Goal: Task Accomplishment & Management: Manage account settings

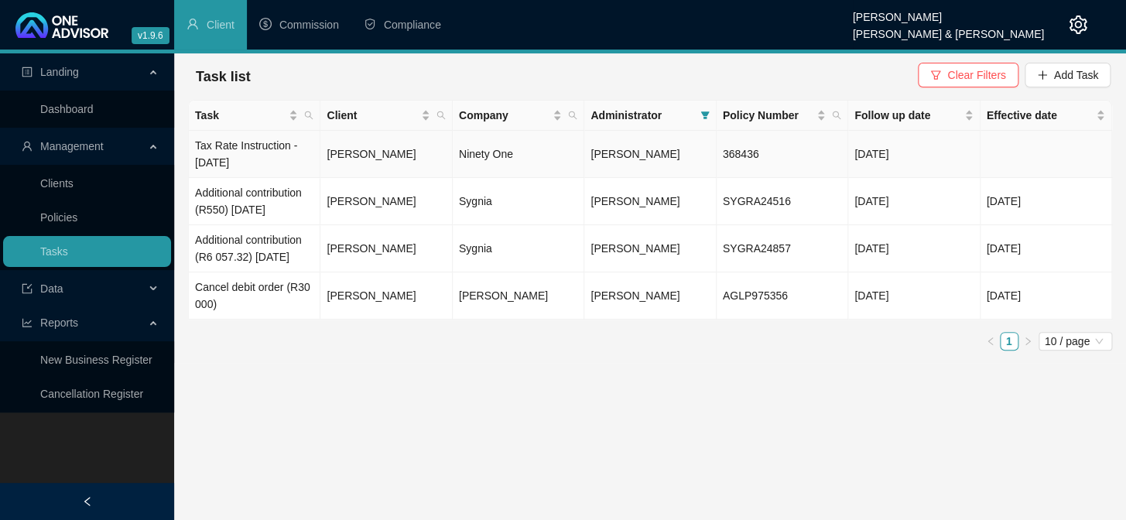
click at [255, 140] on td "Tax Rate Instruction - [DATE]" at bounding box center [255, 154] width 132 height 47
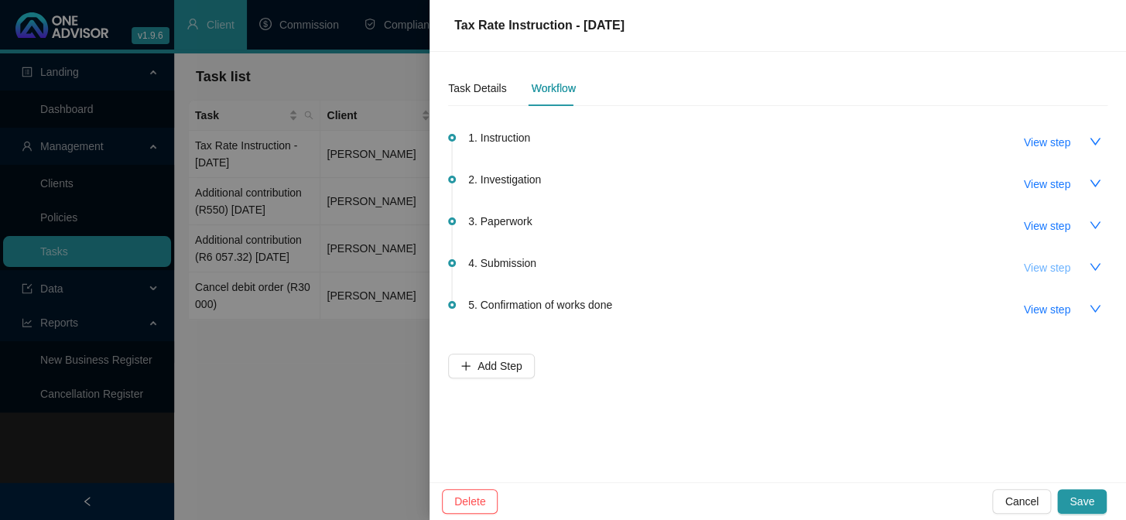
click at [1032, 265] on span "View step" at bounding box center [1047, 267] width 46 height 17
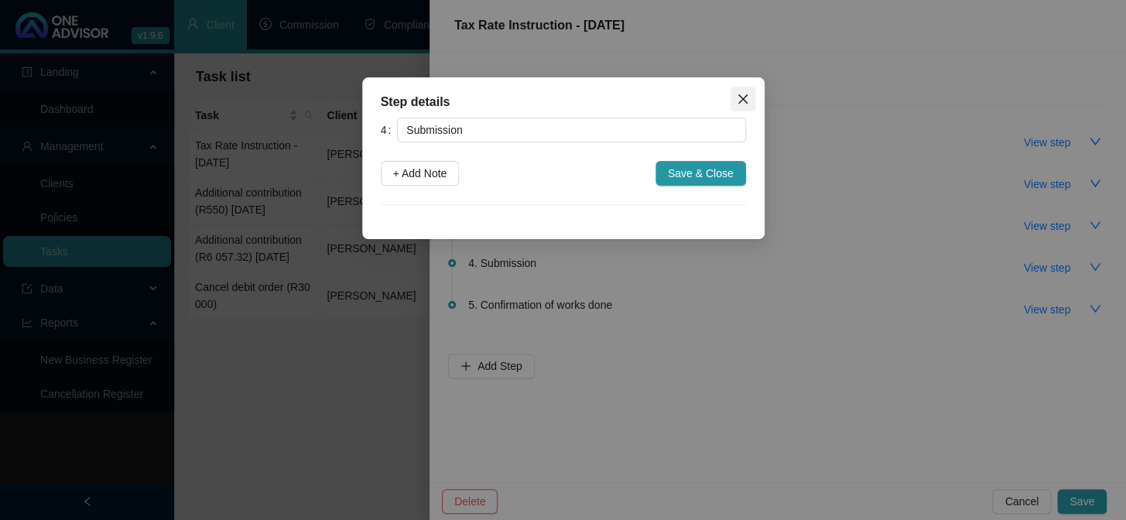
click at [739, 98] on icon "close" at bounding box center [743, 99] width 12 height 12
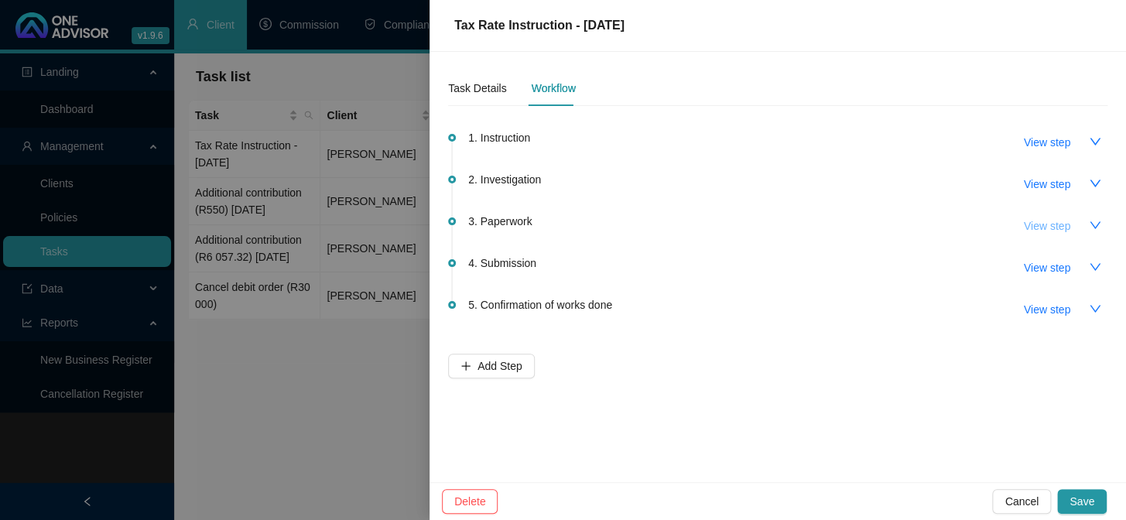
click at [1037, 221] on span "View step" at bounding box center [1047, 226] width 46 height 17
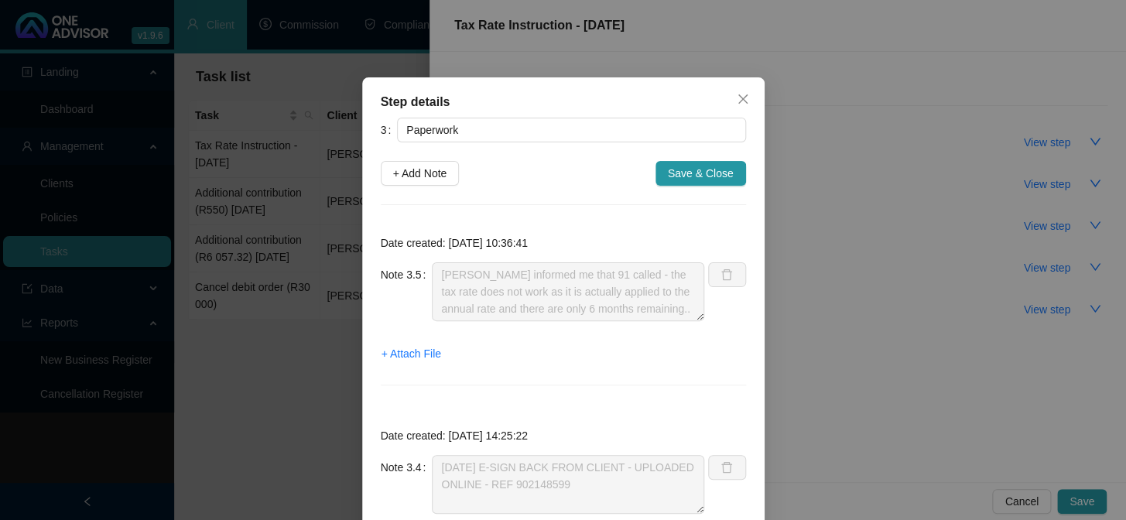
click at [1044, 262] on div "Step details 3 Paperwork + Add Note Save & Close Date created: [DATE] 10:36:41 …" at bounding box center [563, 260] width 1126 height 520
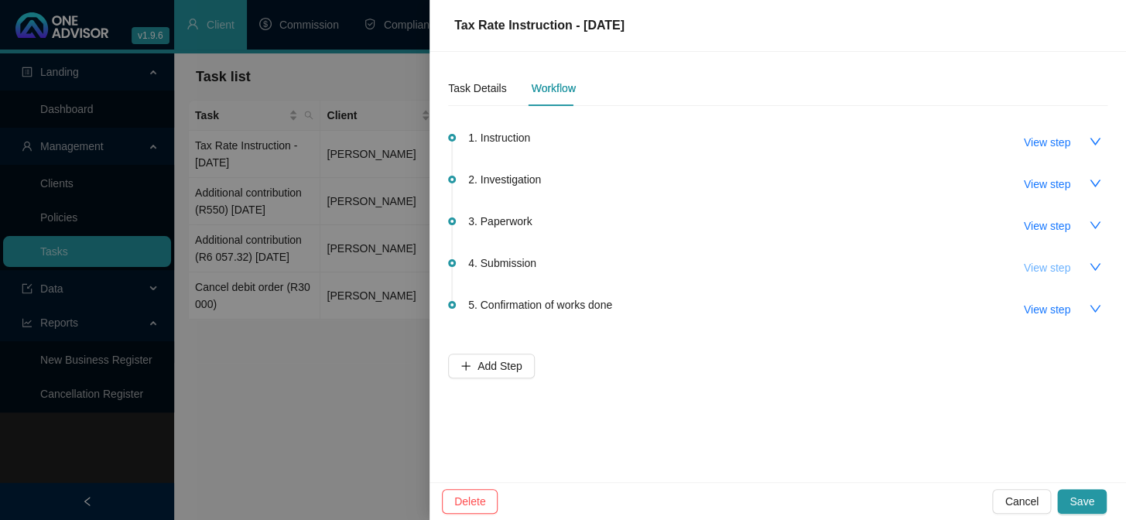
click at [1041, 265] on span "View step" at bounding box center [1047, 267] width 46 height 17
type input "Submission"
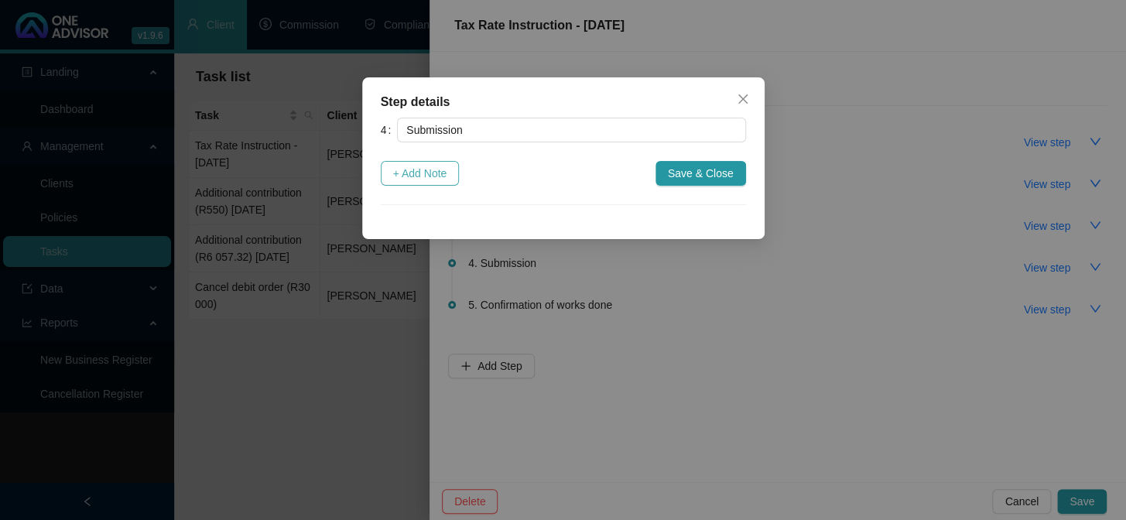
click at [413, 168] on span "+ Add Note" at bounding box center [420, 173] width 54 height 17
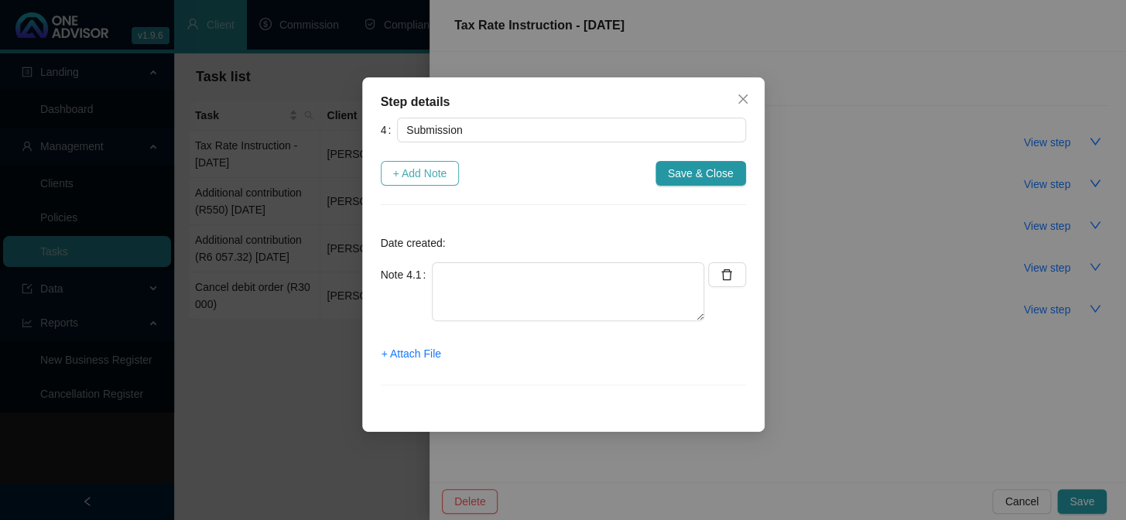
click at [437, 172] on span "+ Add Note" at bounding box center [420, 173] width 54 height 17
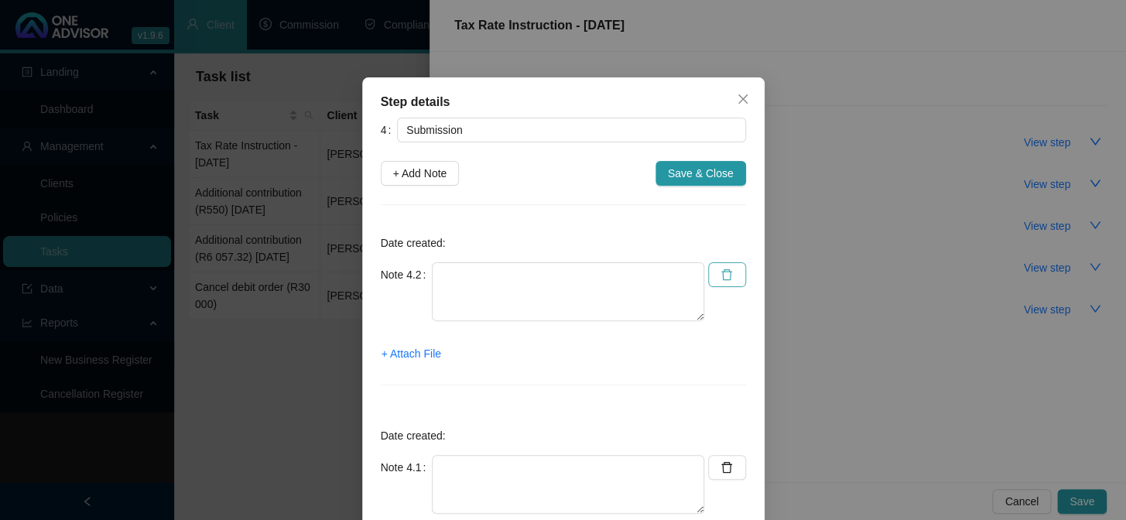
click at [732, 269] on button "button" at bounding box center [727, 274] width 38 height 25
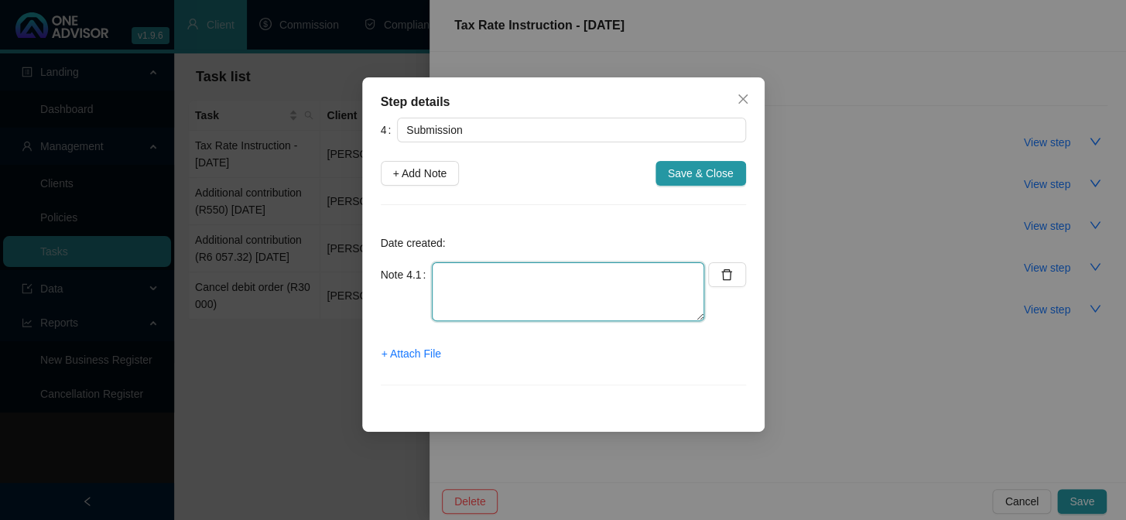
click at [519, 294] on textarea at bounding box center [568, 291] width 272 height 59
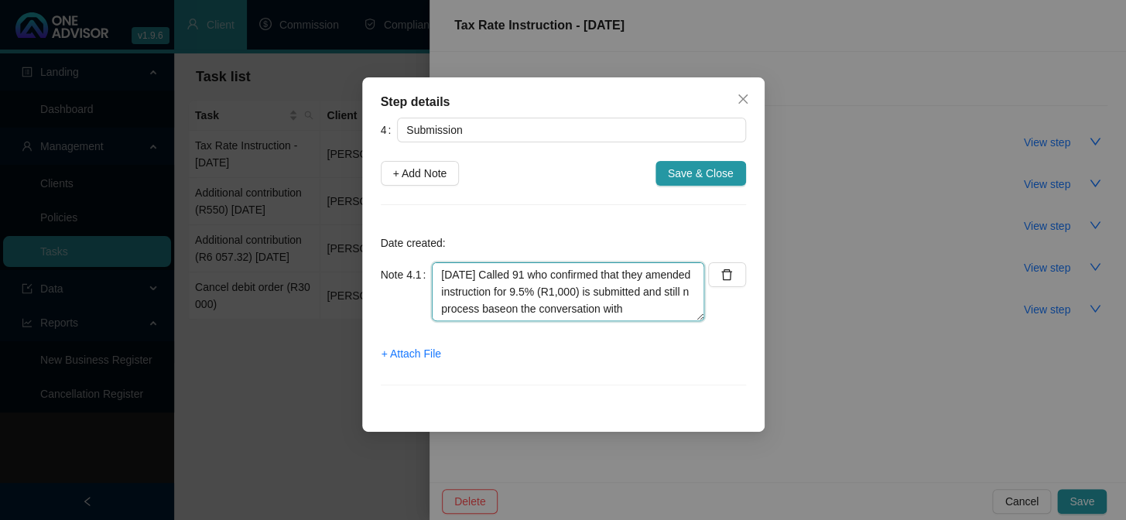
click at [548, 273] on textarea "[DATE] Called 91 who confirmed that they amended instruction for 9.5% (R1,000) …" at bounding box center [568, 291] width 272 height 59
click at [573, 277] on textarea "[DATE] Called 91 and soke with [PERSON_NAME] who confirmed that they amended in…" at bounding box center [568, 291] width 272 height 59
click at [653, 309] on textarea "[DATE] Called 91 and spoke with [PERSON_NAME] who confirmed that they amended i…" at bounding box center [568, 291] width 272 height 59
type textarea "[DATE] Called 91 and spoke with [PERSON_NAME] who confirmed that they amended i…"
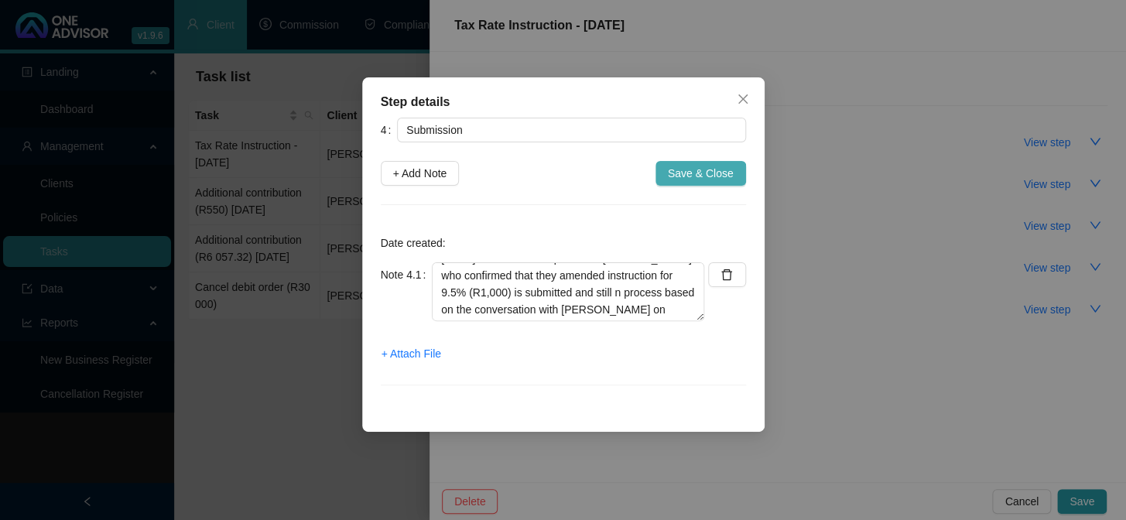
click at [677, 176] on span "Save & Close" at bounding box center [701, 173] width 66 height 17
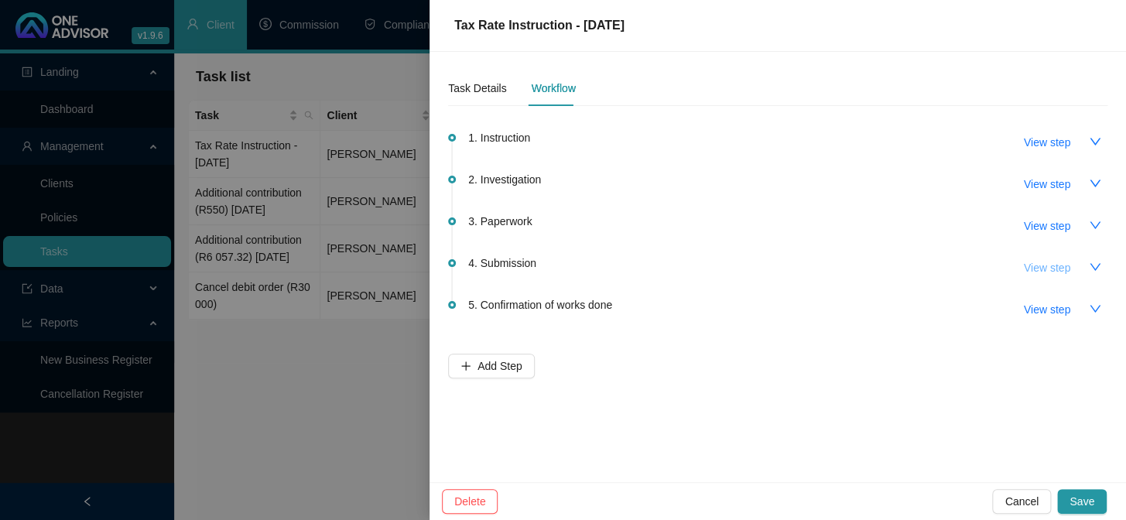
click at [1037, 269] on span "View step" at bounding box center [1047, 267] width 46 height 17
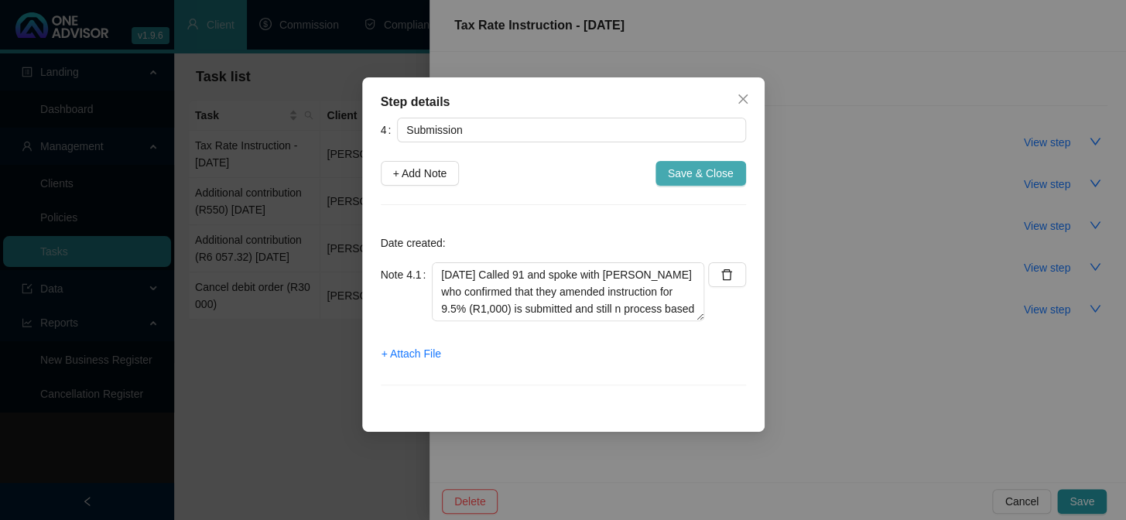
click at [688, 173] on span "Save & Close" at bounding box center [701, 173] width 66 height 17
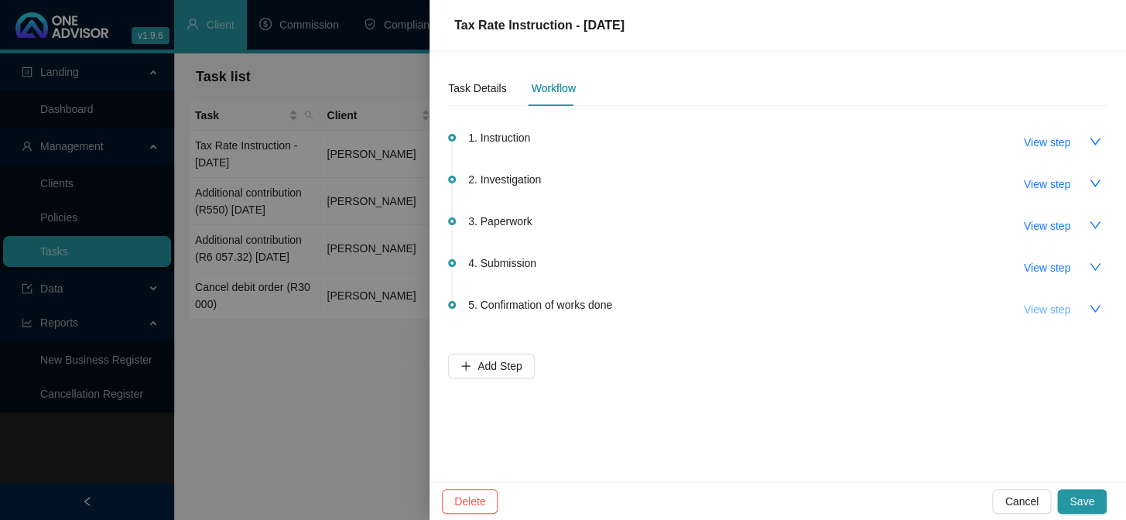
click at [1059, 310] on span "View step" at bounding box center [1047, 309] width 46 height 17
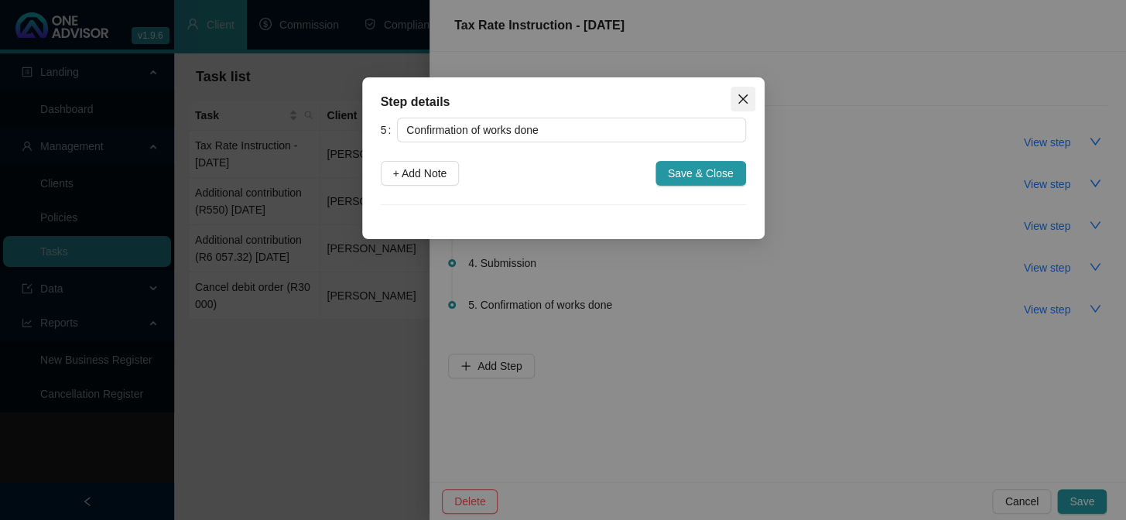
click at [742, 101] on icon "close" at bounding box center [743, 99] width 12 height 12
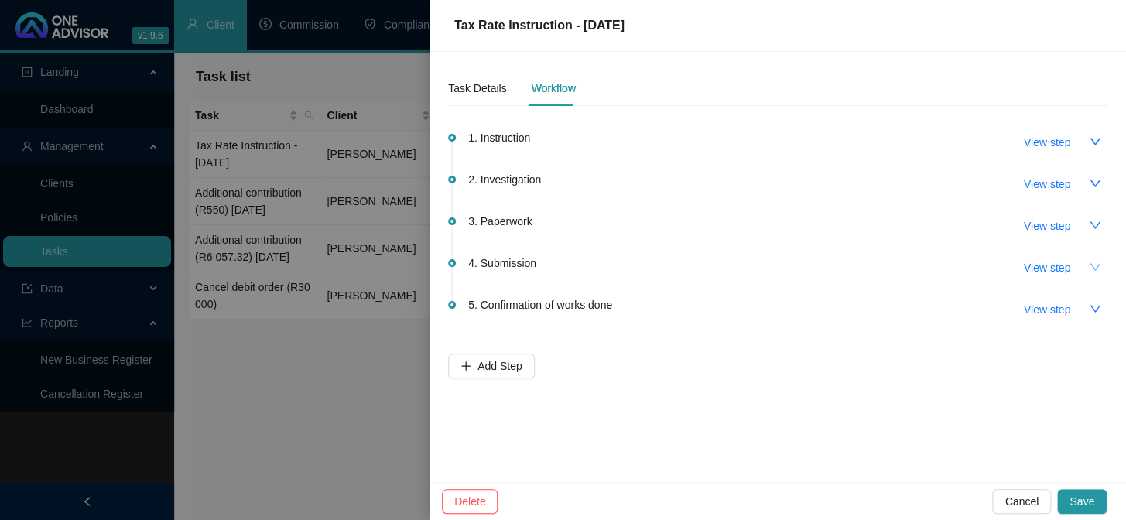
click at [1092, 265] on icon "down" at bounding box center [1095, 267] width 12 height 12
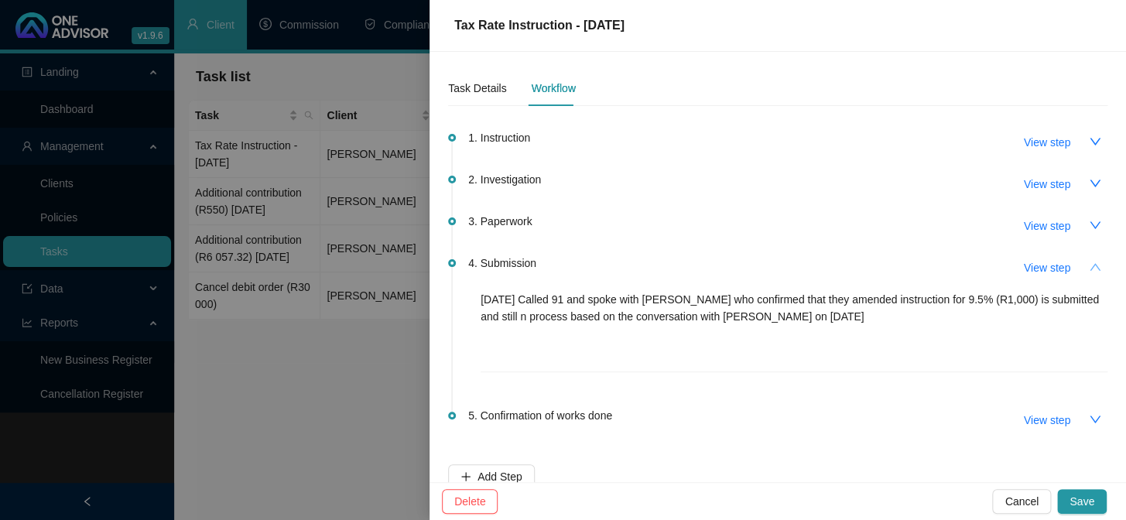
click at [1092, 265] on button "button" at bounding box center [1095, 267] width 25 height 25
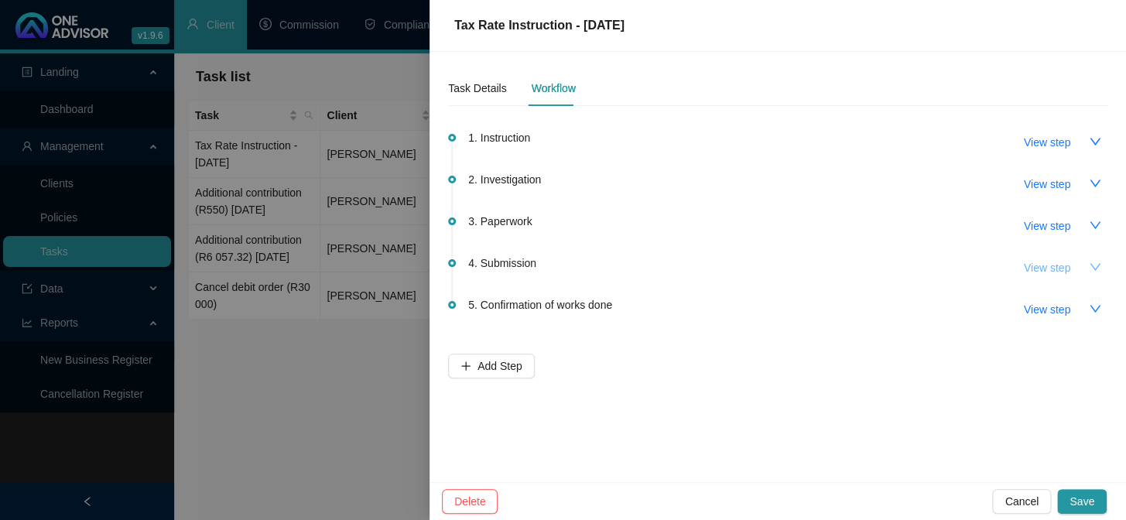
click at [1056, 265] on span "View step" at bounding box center [1047, 267] width 46 height 17
type input "Submission"
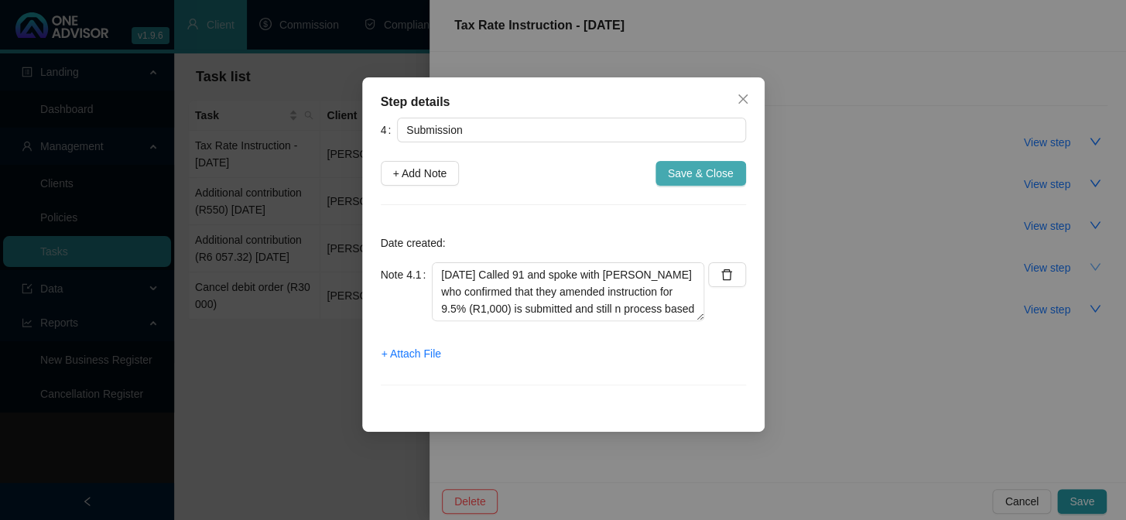
click at [681, 170] on span "Save & Close" at bounding box center [701, 173] width 66 height 17
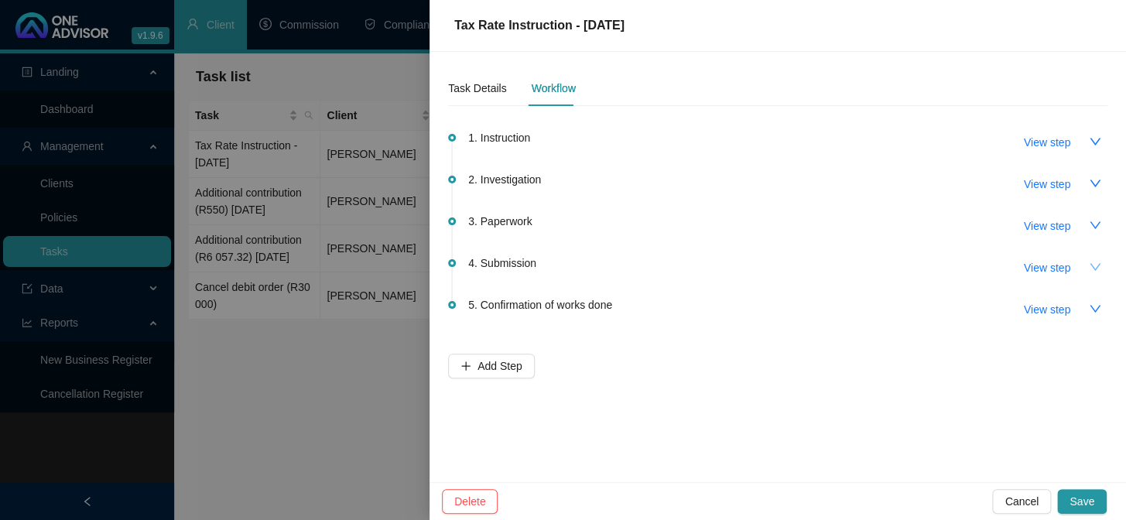
click at [1097, 261] on icon "down" at bounding box center [1095, 267] width 12 height 12
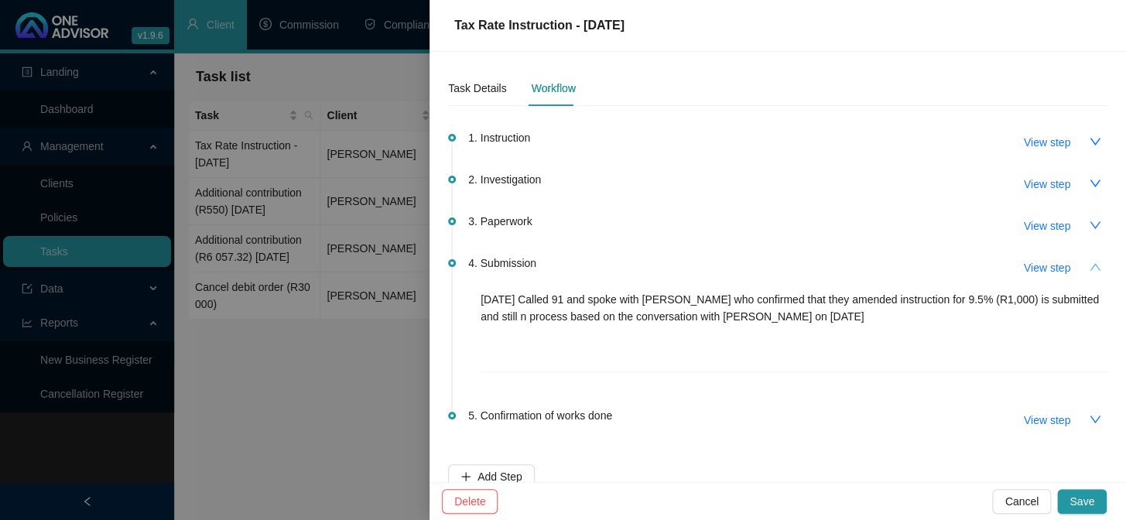
click at [526, 182] on span "2. Investigation" at bounding box center [504, 179] width 73 height 17
click at [1035, 180] on span "View step" at bounding box center [1047, 184] width 46 height 17
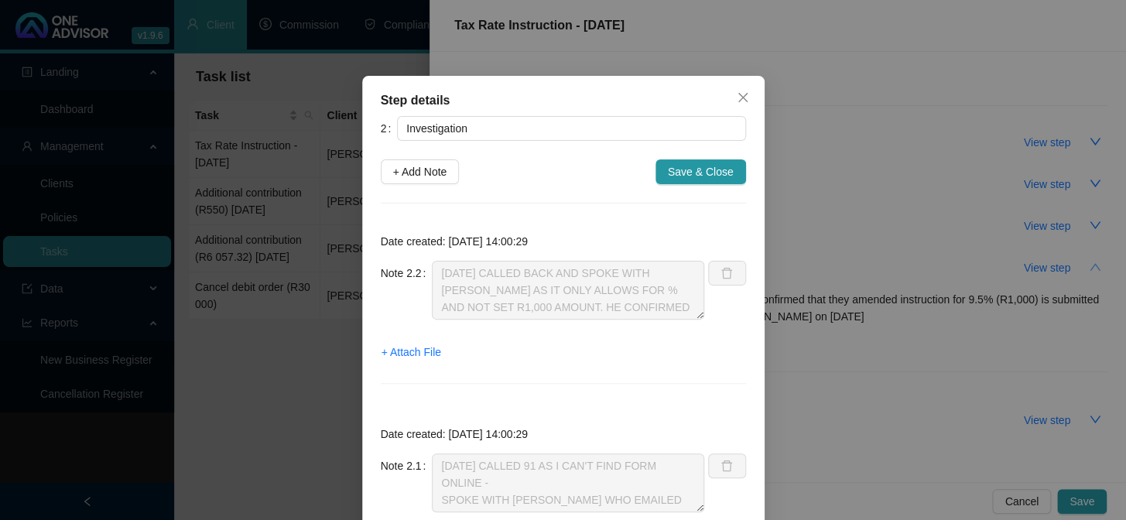
scroll to position [0, 0]
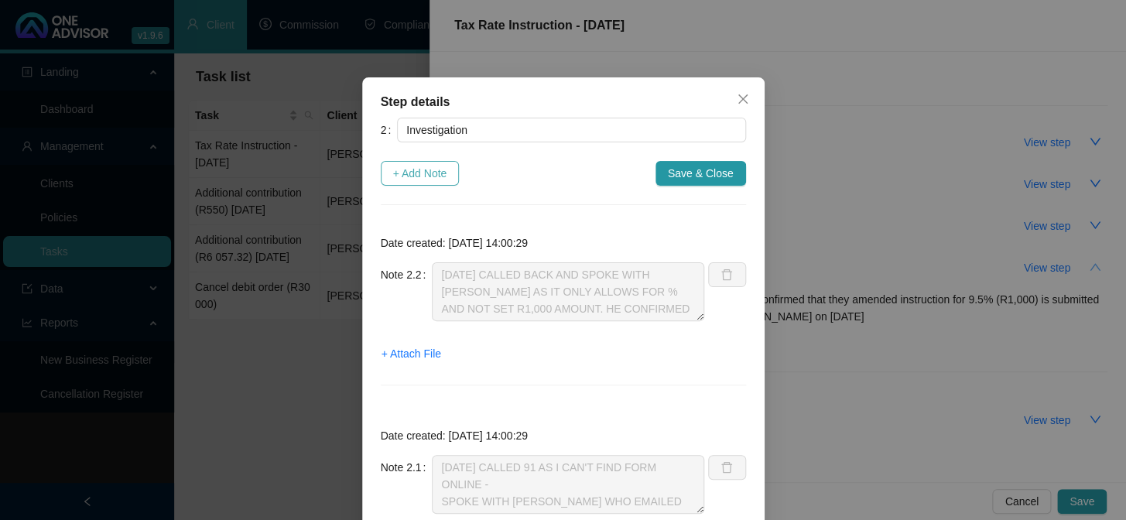
click at [423, 170] on span "+ Add Note" at bounding box center [420, 173] width 54 height 17
type textarea "[DATE] CALLED BACK AND SPOKE WITH [PERSON_NAME] AS IT ONLY ALLOWS FOR % AND NOT…"
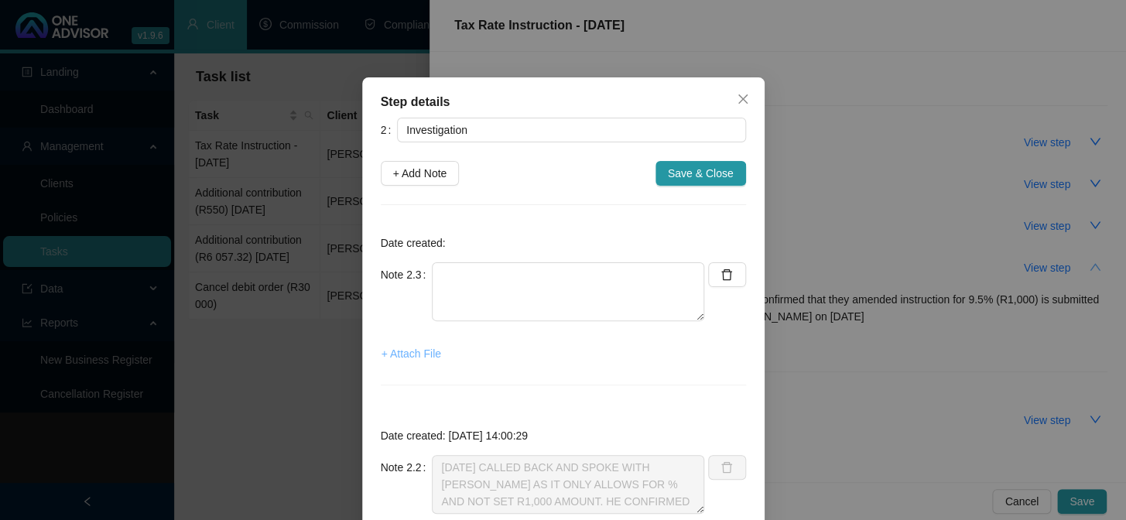
click at [401, 351] on span "+ Attach File" at bounding box center [412, 353] width 60 height 17
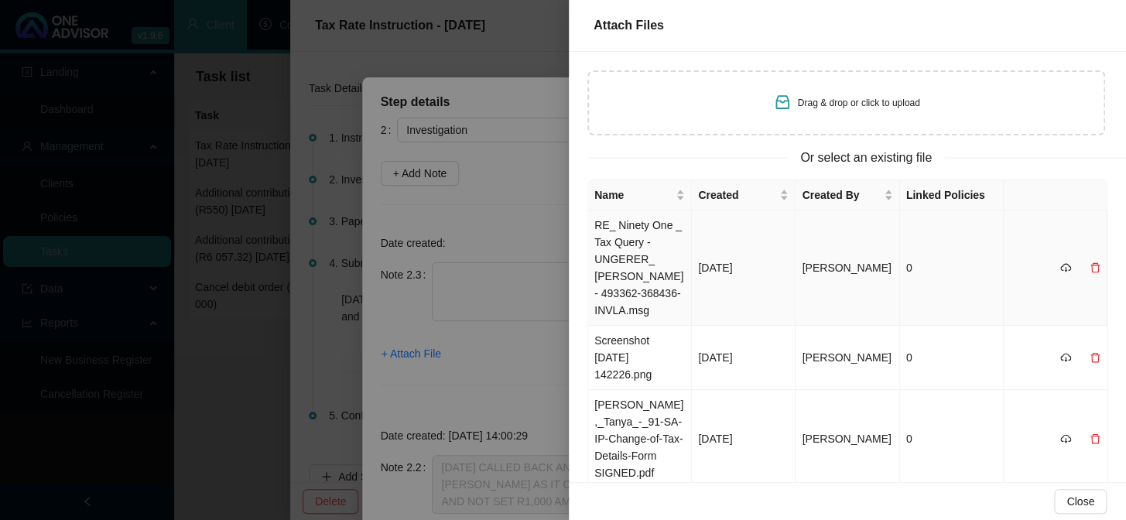
click at [630, 235] on td "RE_ Ninety One _ Tax Query - UNGERER_ [PERSON_NAME] - 493362-368436-INVLA.msg" at bounding box center [640, 268] width 104 height 115
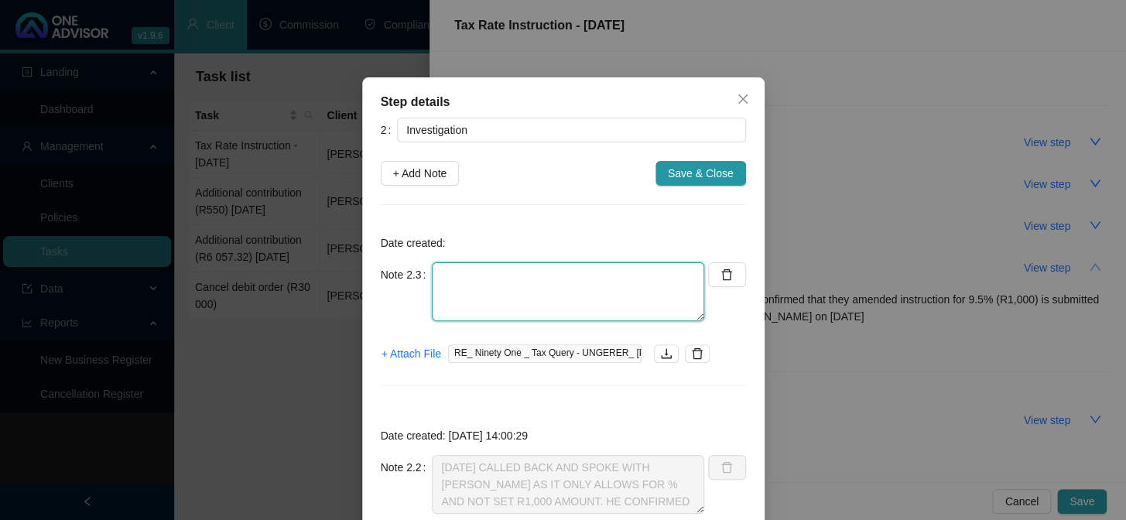
click at [488, 286] on textarea at bounding box center [568, 291] width 272 height 59
click at [667, 279] on textarea "Reply from 91 as to why the tax rate changed form [DATE] to [DATE]" at bounding box center [568, 291] width 272 height 59
type textarea "Reply from 91 as to why the tax rate changed from [DATE] to [DATE]"
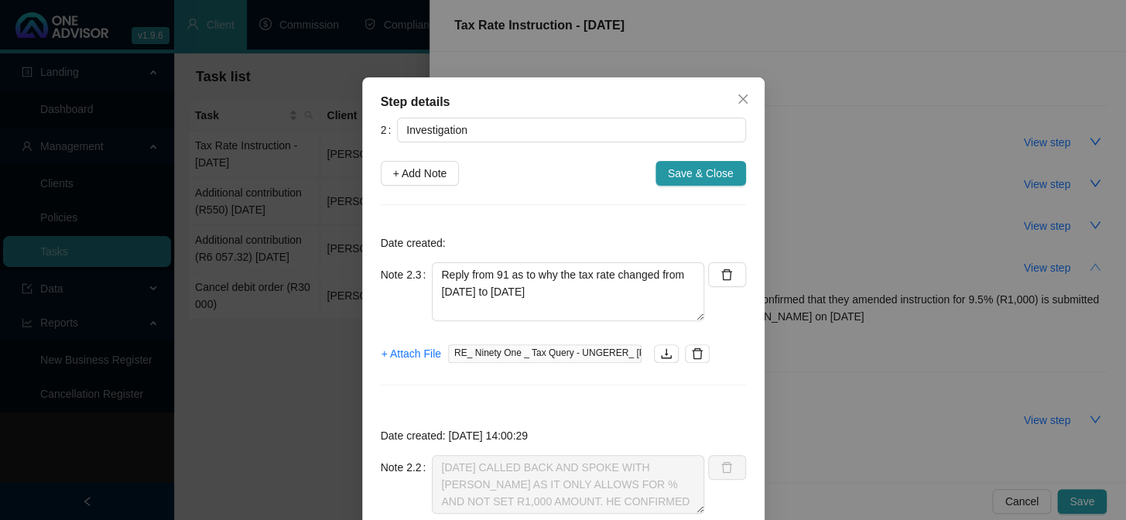
click at [684, 187] on div "2 Investigation + Add Note Save & Close Date created: Note 2.3 Reply from 91 as…" at bounding box center [563, 454] width 365 height 672
click at [686, 180] on span "Save & Close" at bounding box center [701, 173] width 66 height 17
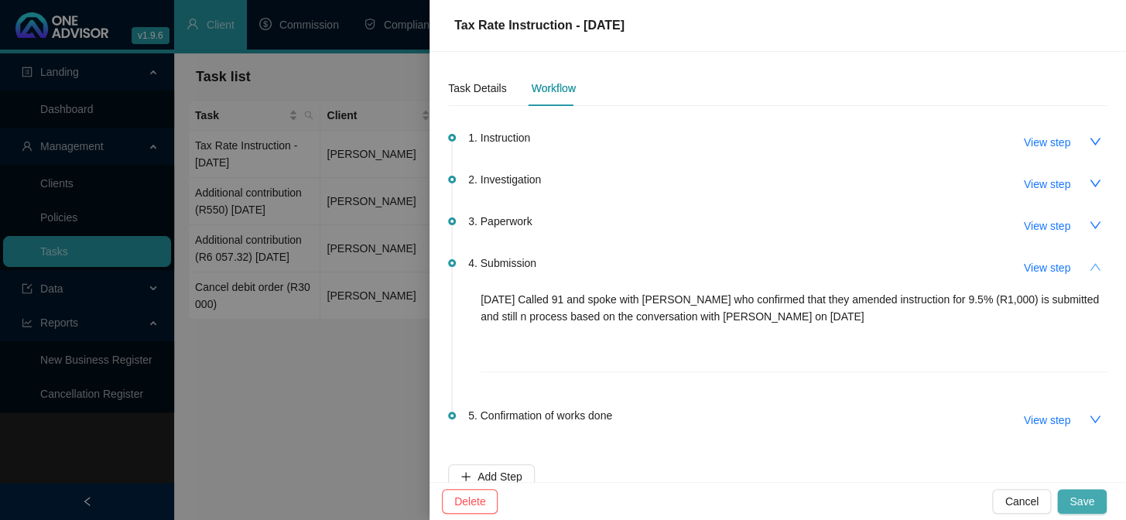
click at [1088, 494] on span "Save" at bounding box center [1082, 501] width 25 height 17
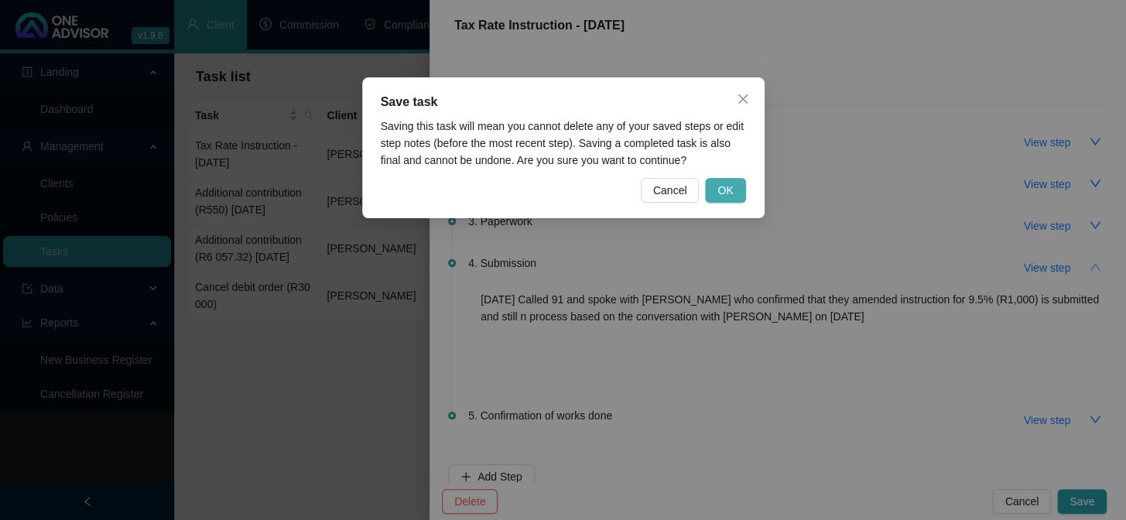
click at [714, 190] on button "OK" at bounding box center [725, 190] width 40 height 25
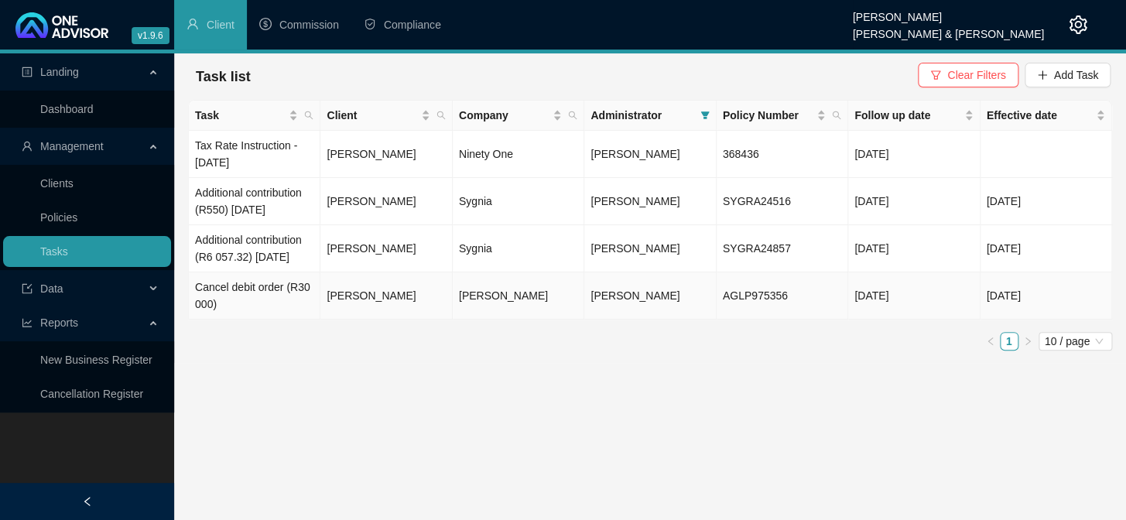
click at [361, 314] on td "[PERSON_NAME]" at bounding box center [386, 295] width 132 height 47
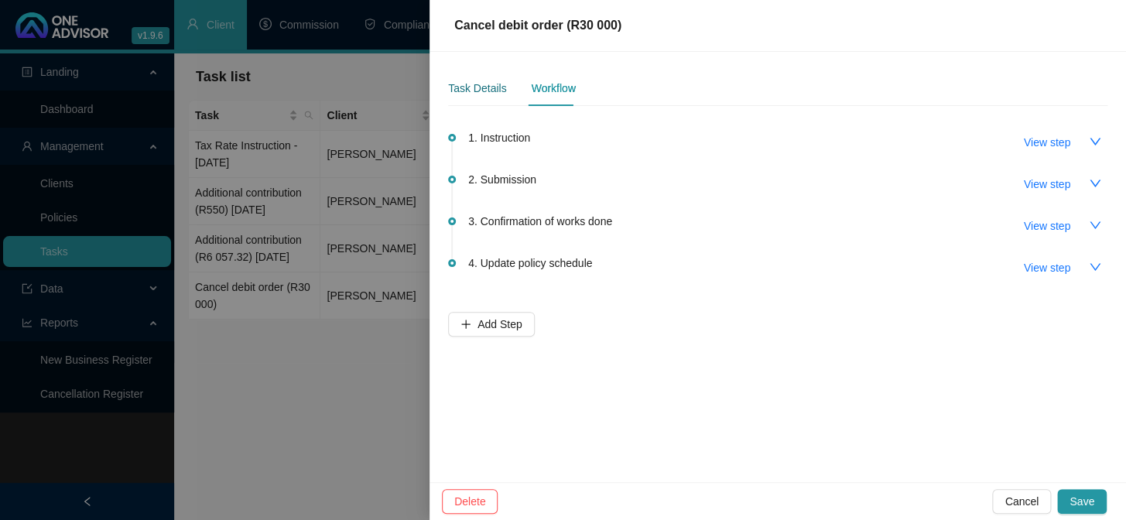
click at [475, 84] on div "Task Details" at bounding box center [477, 88] width 58 height 17
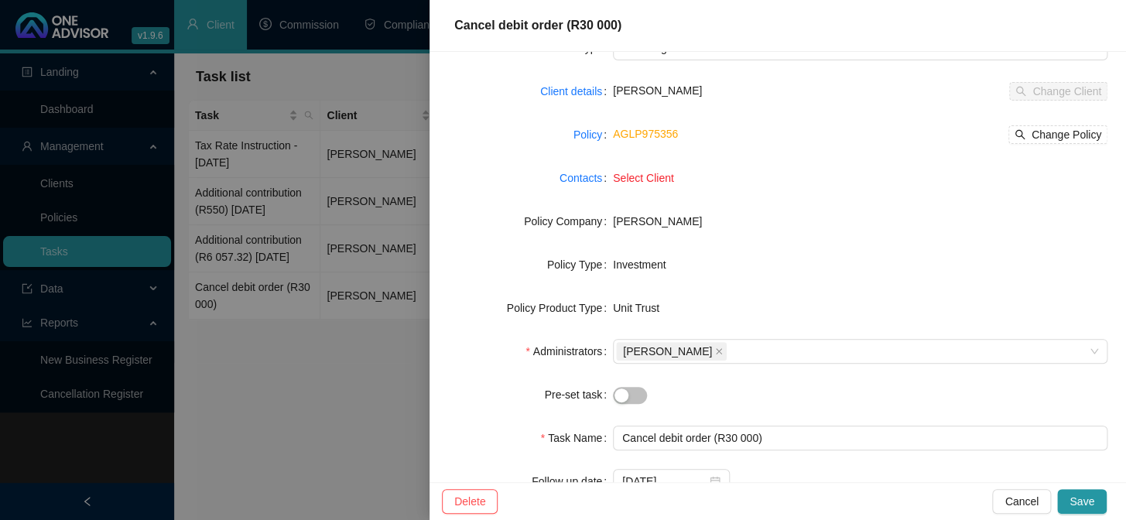
scroll to position [217, 0]
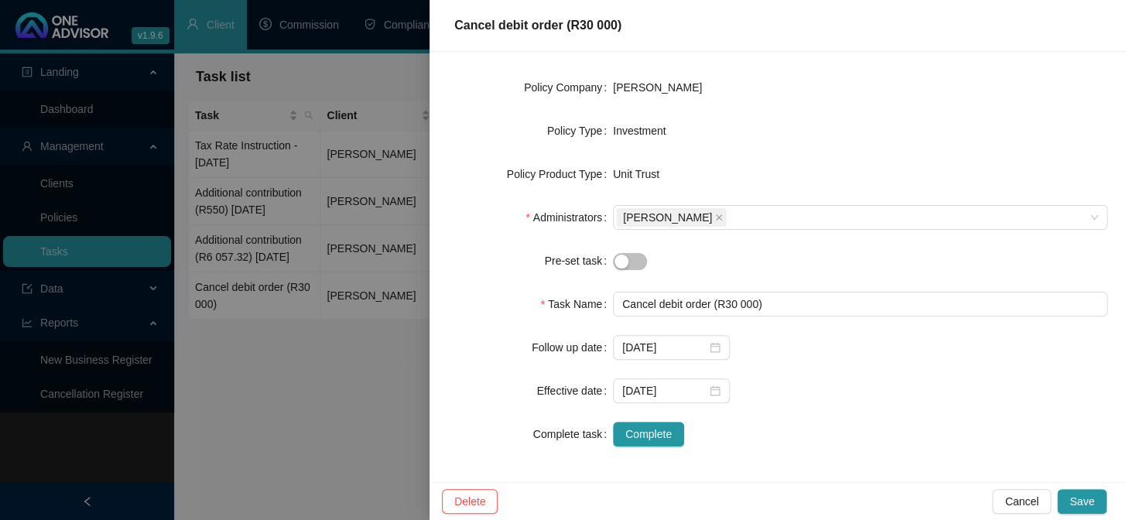
click at [332, 437] on div at bounding box center [563, 260] width 1126 height 520
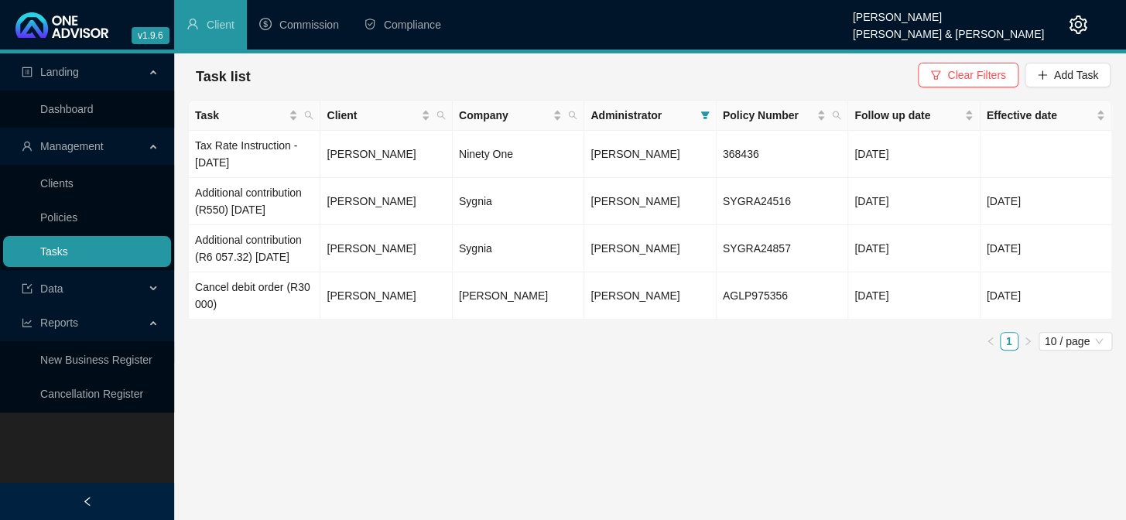
click at [58, 257] on link "Tasks" at bounding box center [54, 251] width 28 height 12
click at [44, 245] on link "Tasks" at bounding box center [54, 251] width 28 height 12
click at [57, 218] on link "Policies" at bounding box center [58, 217] width 37 height 12
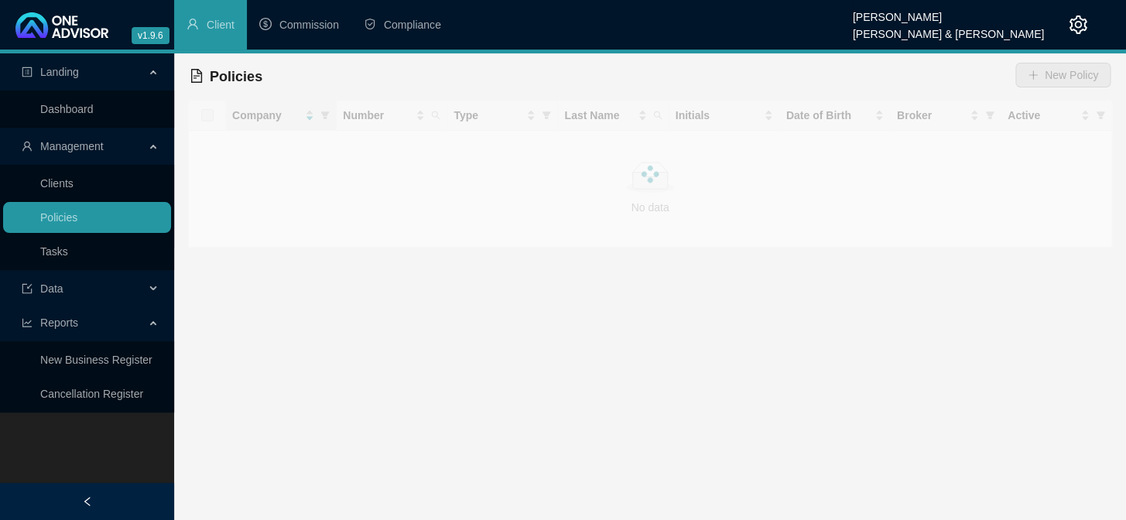
click at [57, 258] on link "Tasks" at bounding box center [54, 251] width 28 height 12
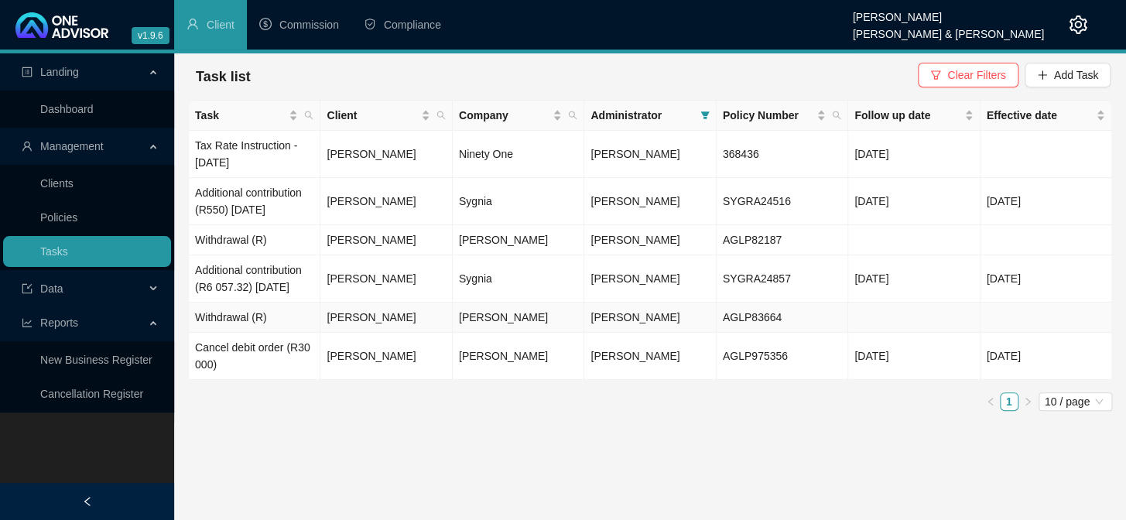
click at [232, 333] on td "Withdrawal (R)" at bounding box center [255, 318] width 132 height 30
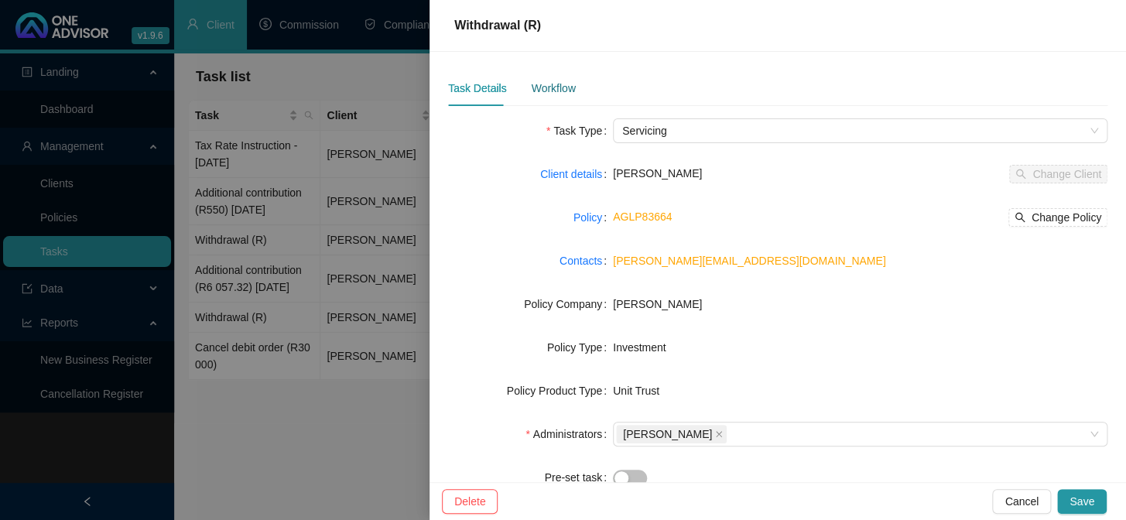
click at [540, 89] on div "Workflow" at bounding box center [553, 88] width 44 height 17
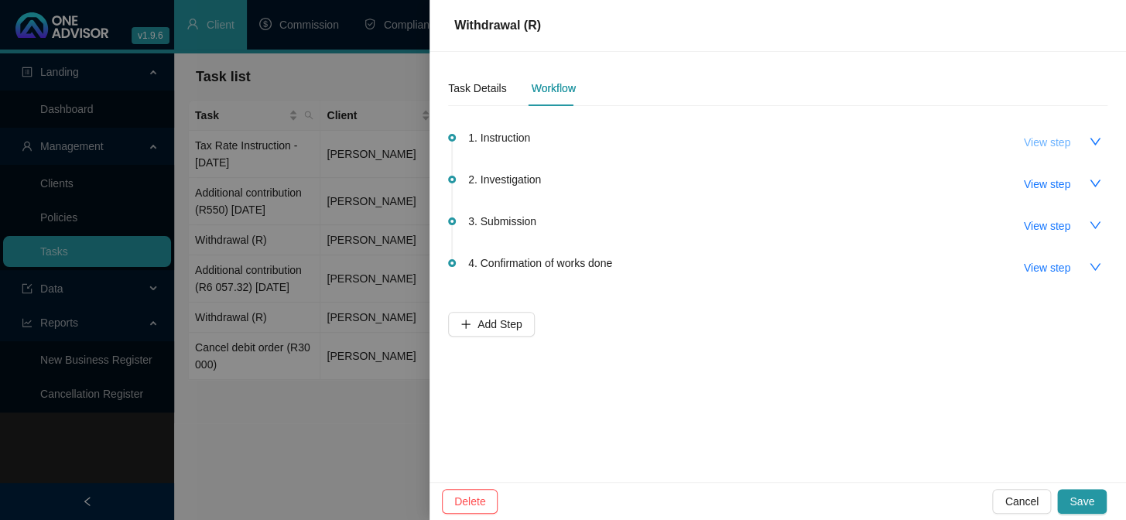
click at [1030, 143] on span "View step" at bounding box center [1047, 142] width 46 height 17
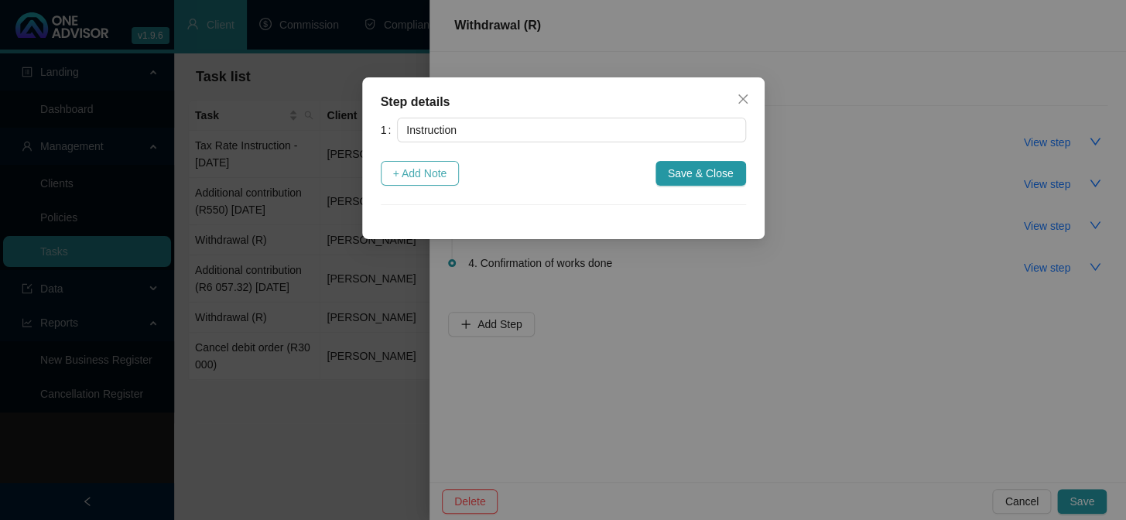
click at [441, 175] on span "+ Add Note" at bounding box center [420, 173] width 54 height 17
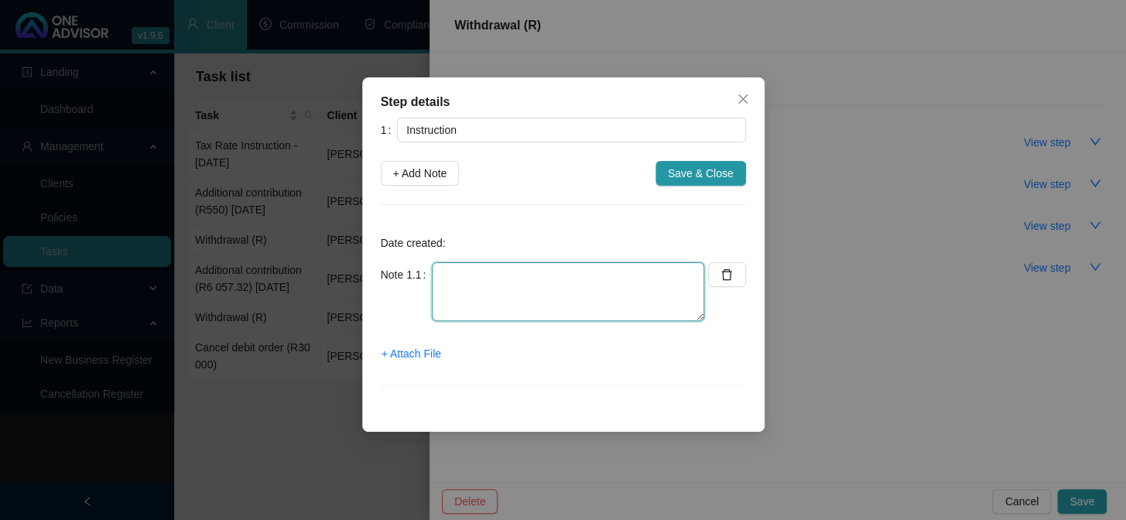
click at [481, 295] on textarea at bounding box center [568, 291] width 272 height 59
type textarea "K"
type textarea "[DATE] [PERSON_NAME] requested available balances - emailed to her"
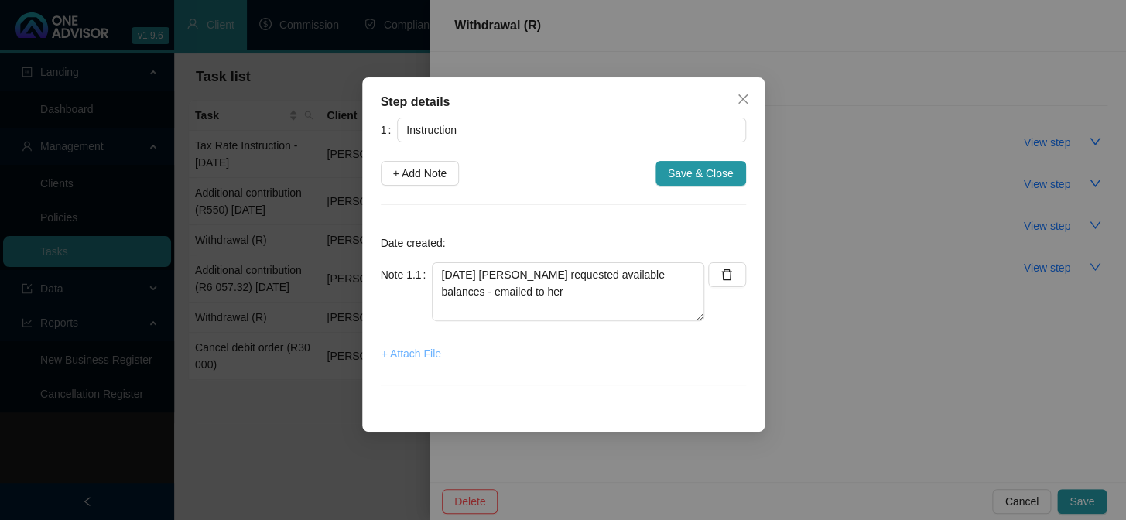
click at [395, 352] on span "+ Attach File" at bounding box center [412, 353] width 60 height 17
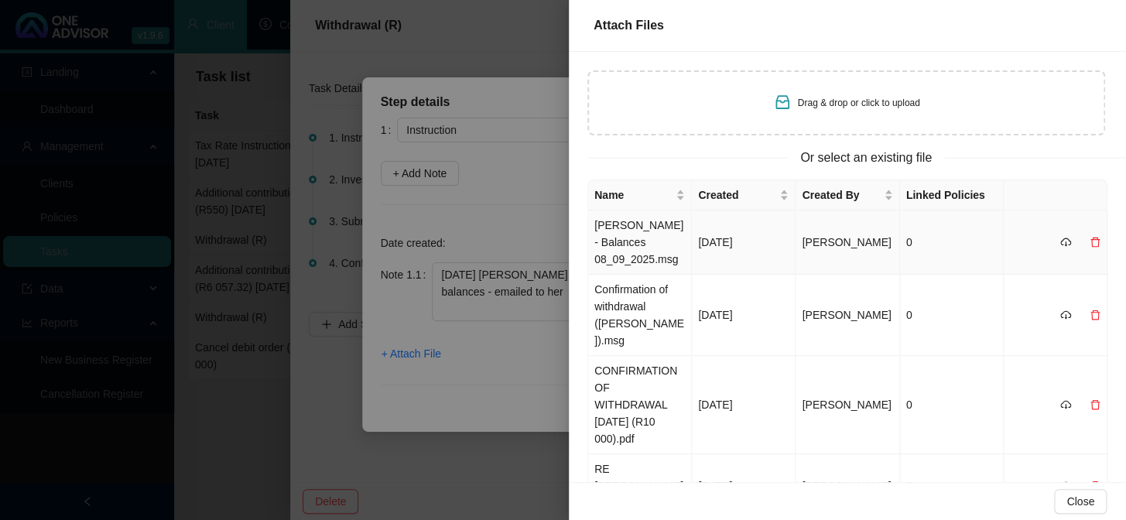
click at [606, 234] on td "[PERSON_NAME] - Balances 08_09_2025.msg" at bounding box center [640, 243] width 104 height 64
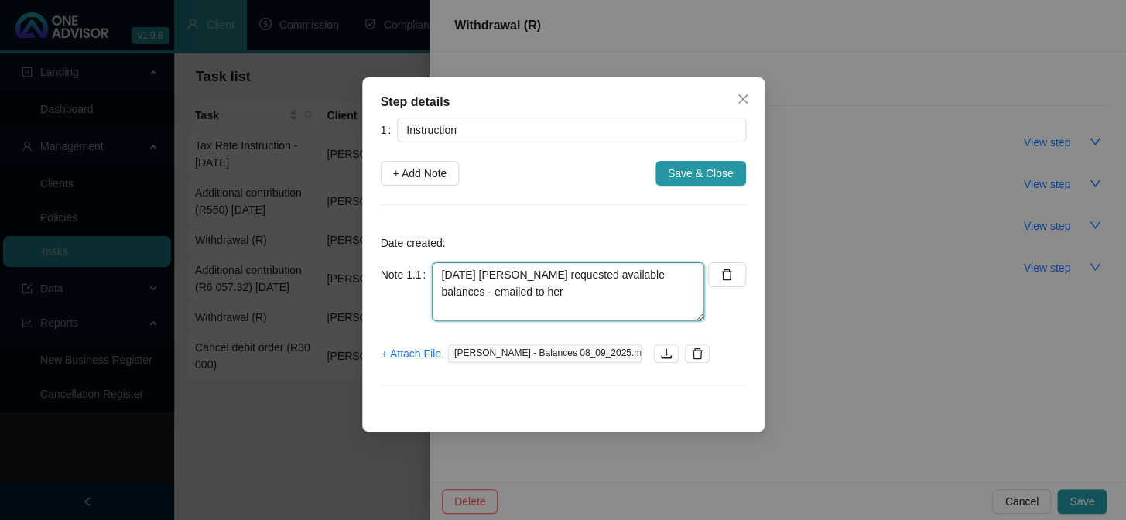
drag, startPoint x: 440, startPoint y: 274, endPoint x: 549, endPoint y: 295, distance: 110.4
click at [549, 295] on textarea "[DATE] [PERSON_NAME] requested available balances - emailed to her" at bounding box center [568, 291] width 272 height 59
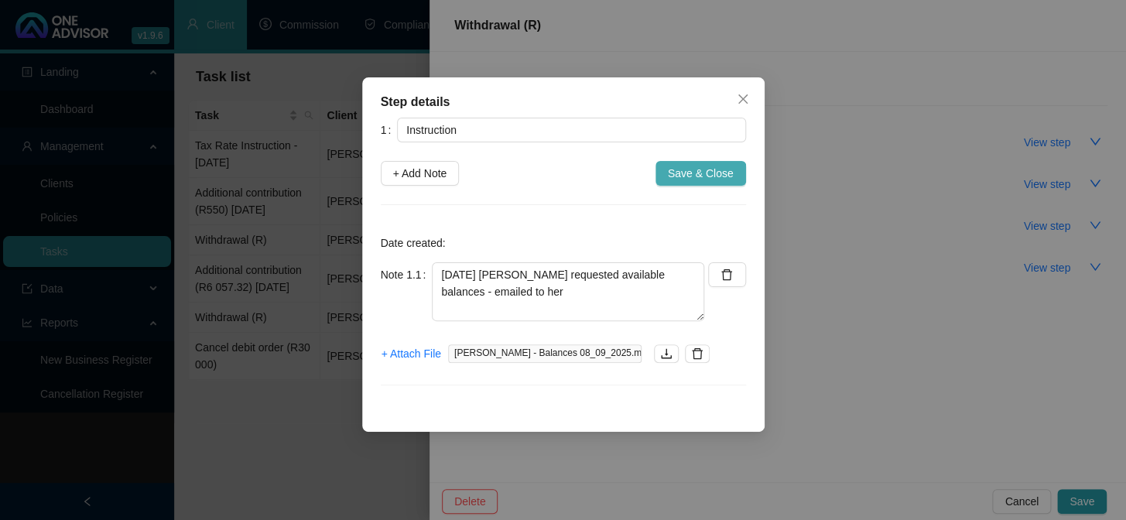
click at [711, 173] on span "Save & Close" at bounding box center [701, 173] width 66 height 17
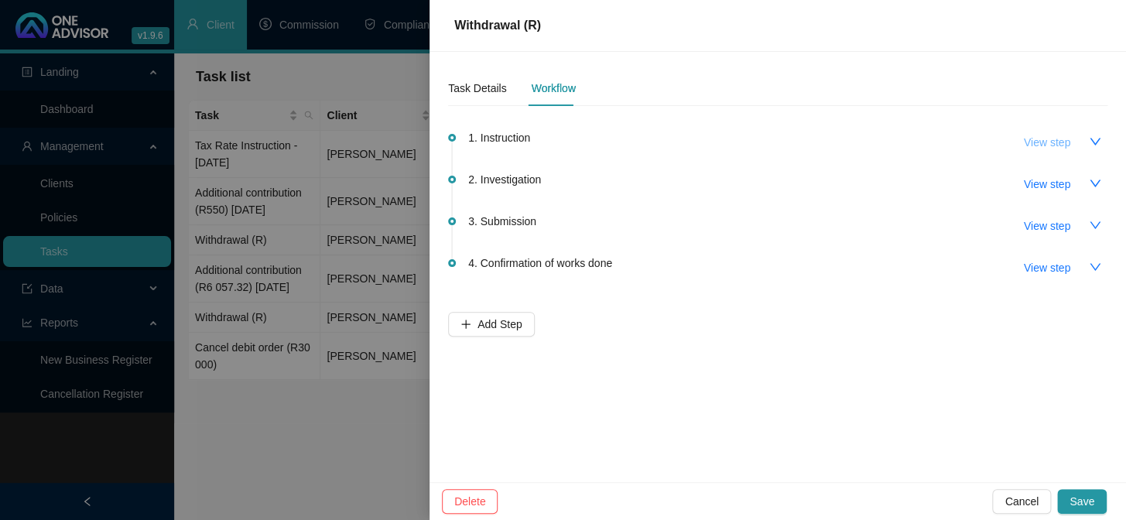
click at [1045, 149] on span "View step" at bounding box center [1047, 142] width 46 height 17
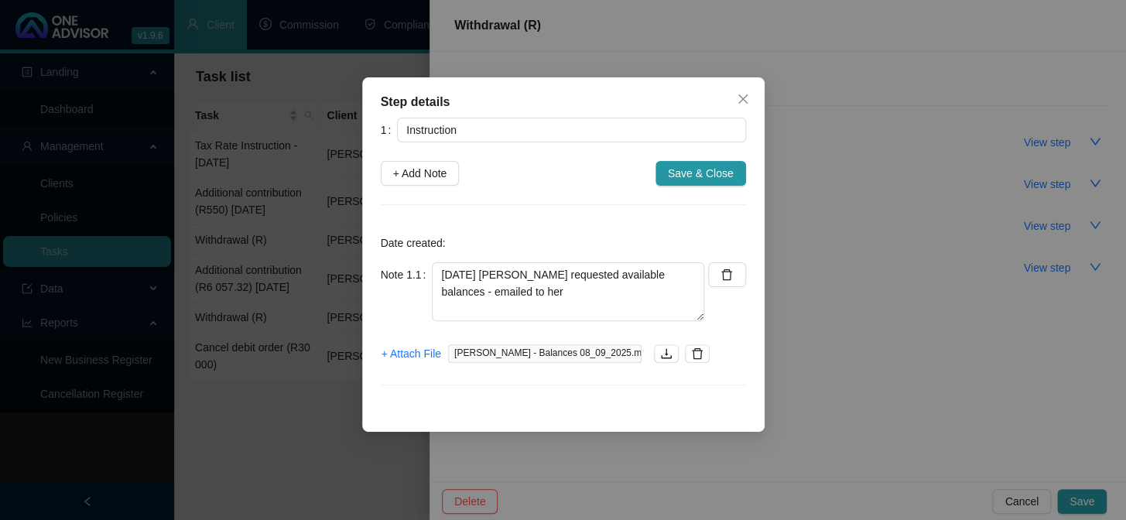
click at [1045, 143] on div "Step details 1 Instruction + Add Note Save & Close Date created: Note 1.1 [DATE…" at bounding box center [563, 260] width 1126 height 520
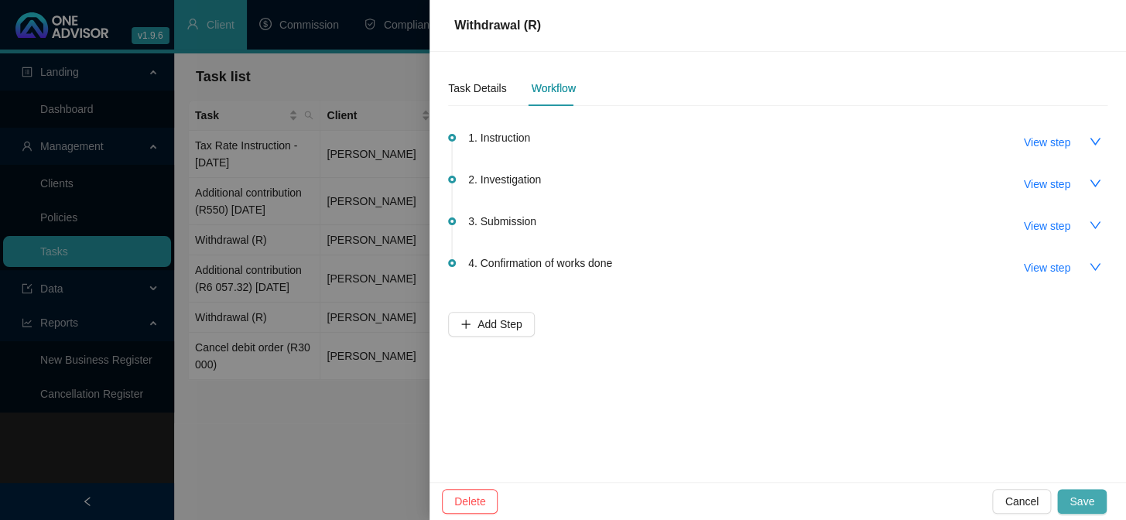
click at [1081, 500] on span "Save" at bounding box center [1082, 501] width 25 height 17
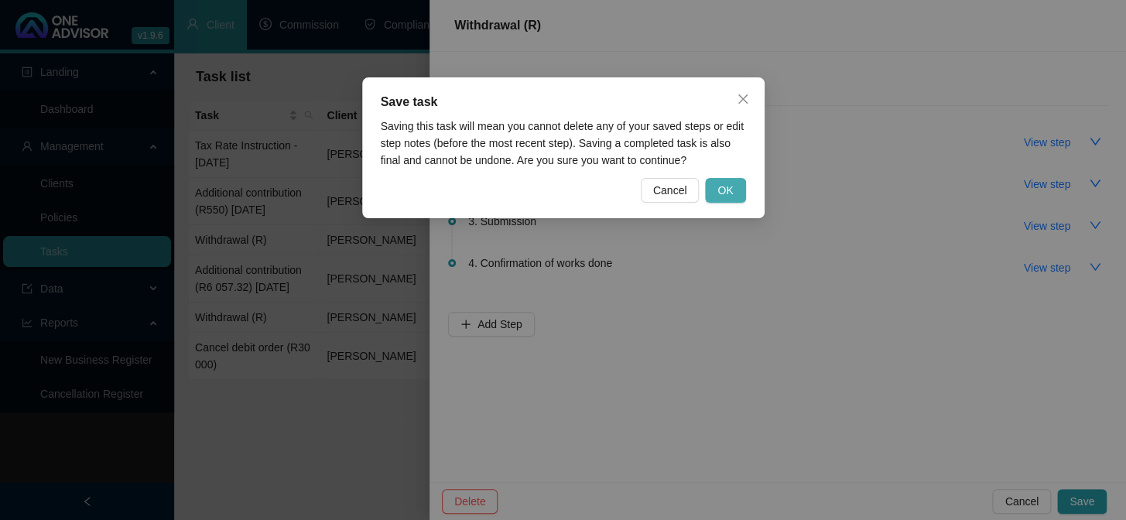
click at [719, 190] on span "OK" at bounding box center [725, 190] width 15 height 17
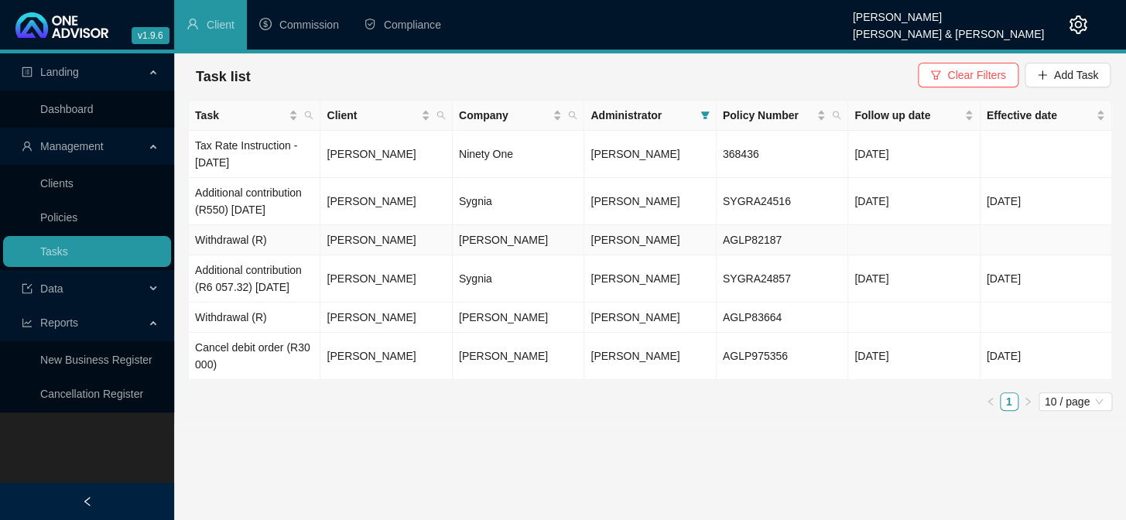
click at [351, 253] on td "[PERSON_NAME]" at bounding box center [386, 240] width 132 height 30
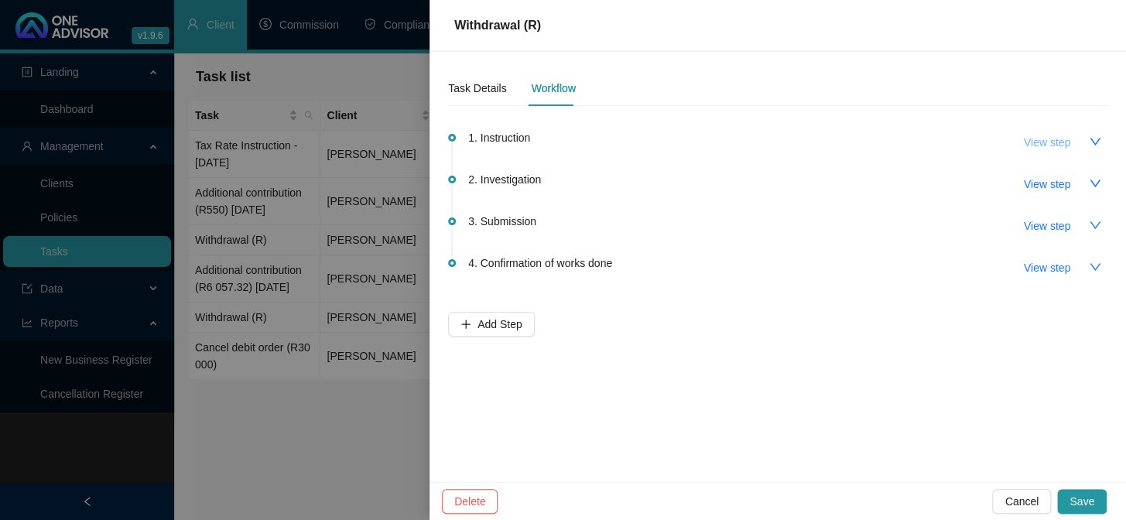
click at [1031, 144] on span "View step" at bounding box center [1047, 142] width 46 height 17
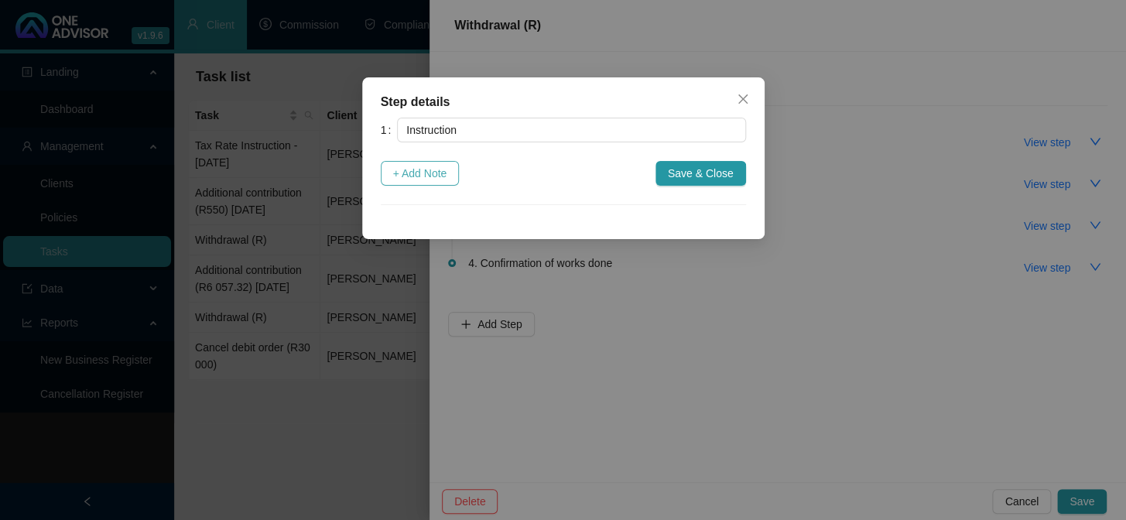
click at [424, 173] on span "+ Add Note" at bounding box center [420, 173] width 54 height 17
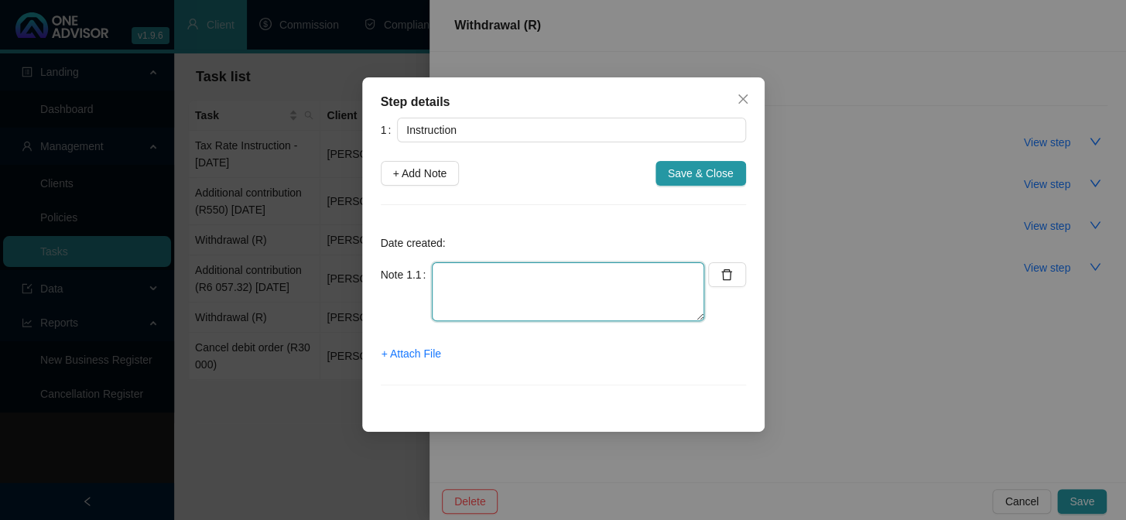
click at [454, 276] on textarea at bounding box center [568, 291] width 272 height 59
paste textarea "[DATE] [PERSON_NAME] requested available balances - emailed to her"
type textarea "[DATE] [PERSON_NAME] requested available balances - emailed to her"
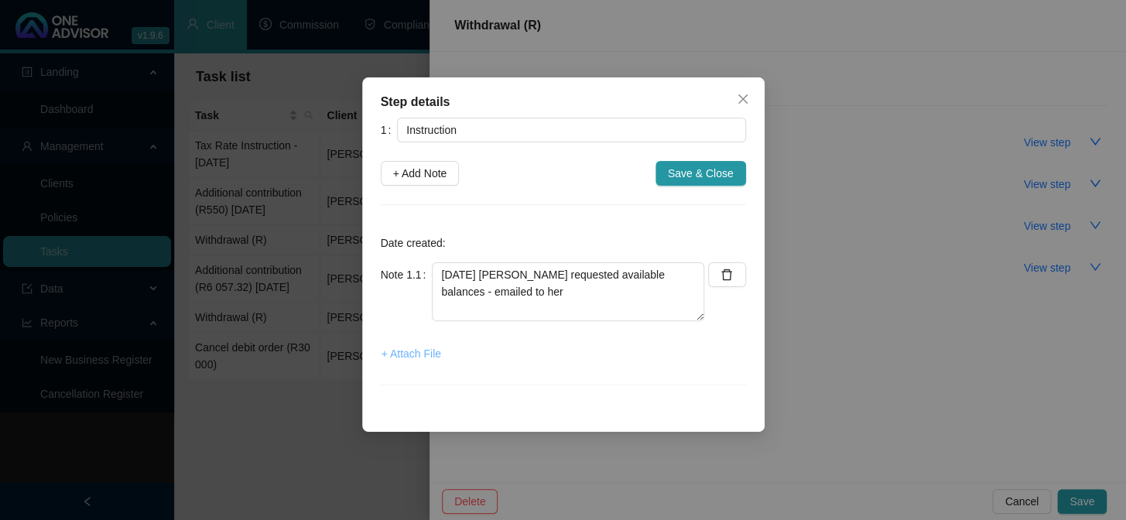
click at [411, 352] on span "+ Attach File" at bounding box center [412, 353] width 60 height 17
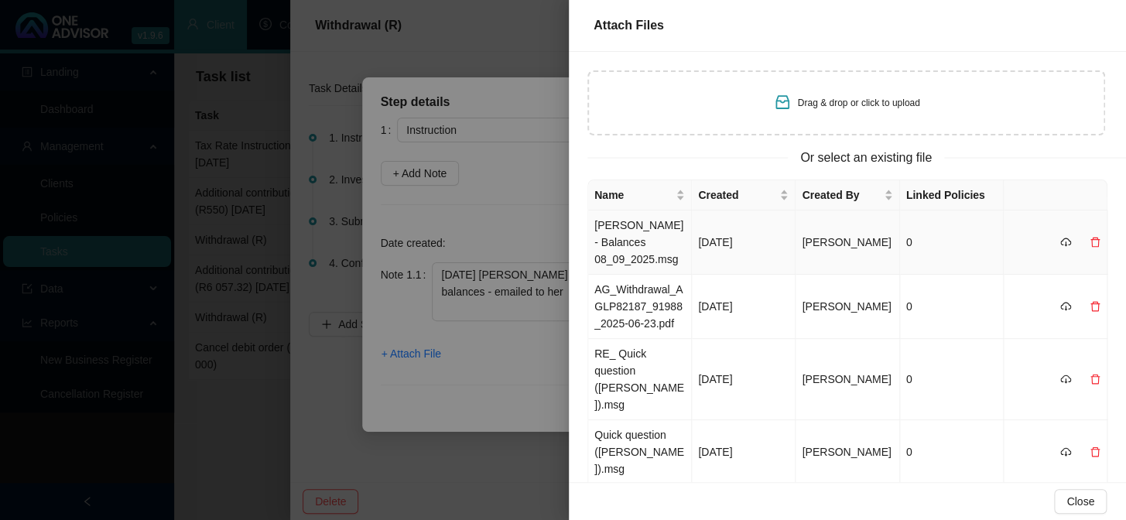
click at [626, 245] on td "[PERSON_NAME] - Balances 08_09_2025.msg" at bounding box center [640, 243] width 104 height 64
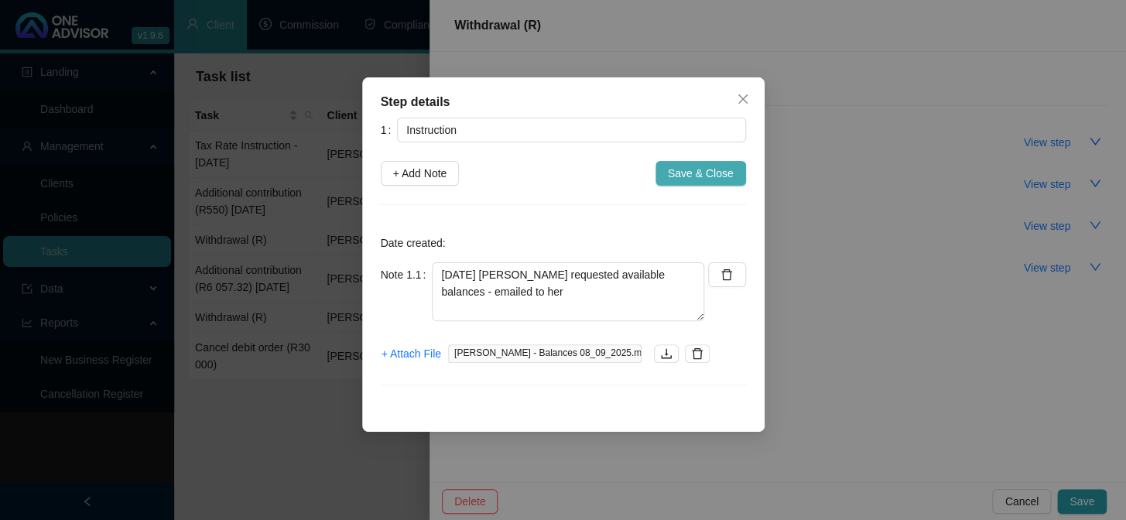
click at [715, 174] on span "Save & Close" at bounding box center [701, 173] width 66 height 17
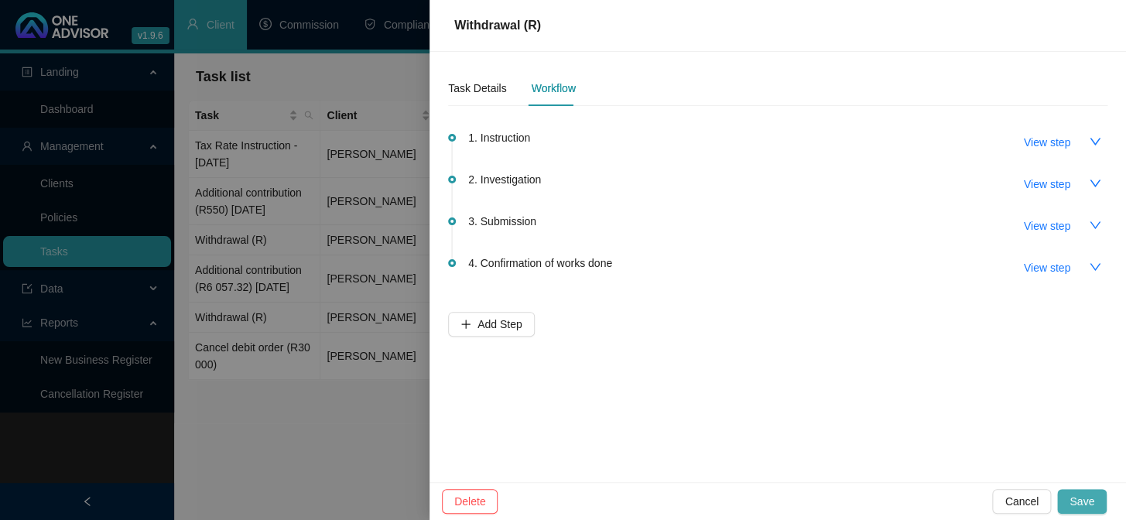
click at [1088, 502] on span "Save" at bounding box center [1082, 501] width 25 height 17
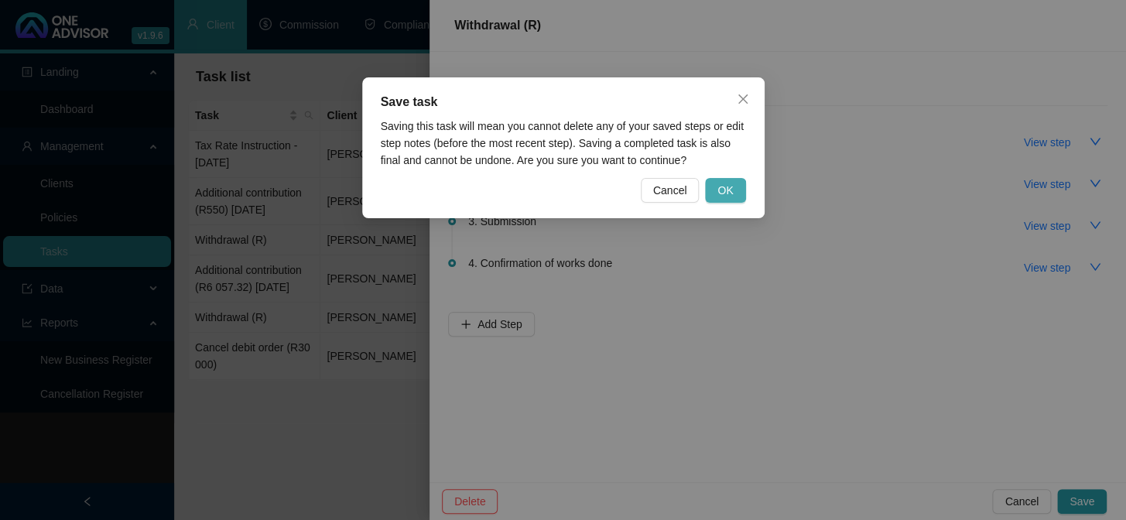
click at [731, 192] on span "OK" at bounding box center [725, 190] width 15 height 17
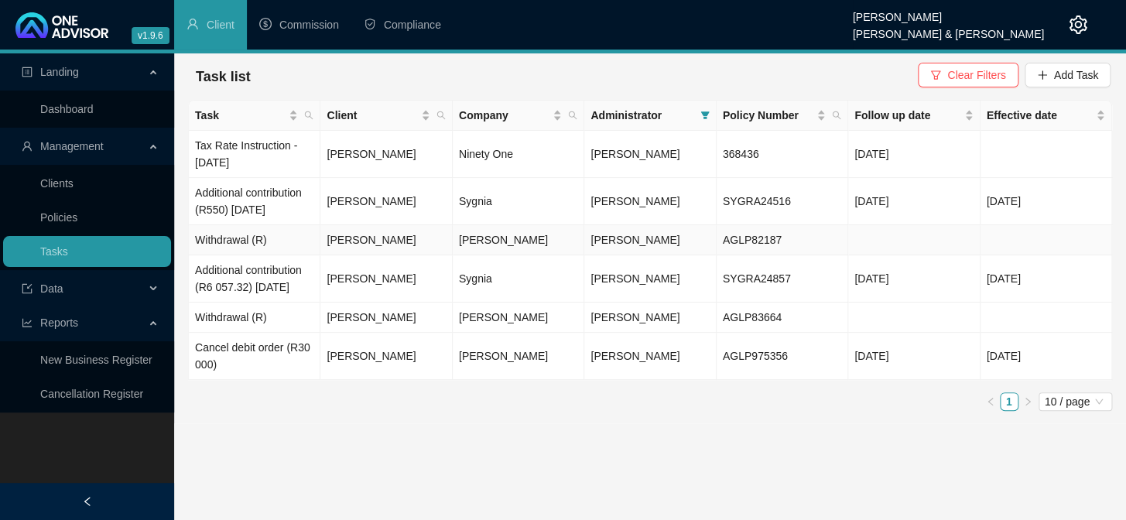
click at [225, 252] on td "Withdrawal (R)" at bounding box center [255, 240] width 132 height 30
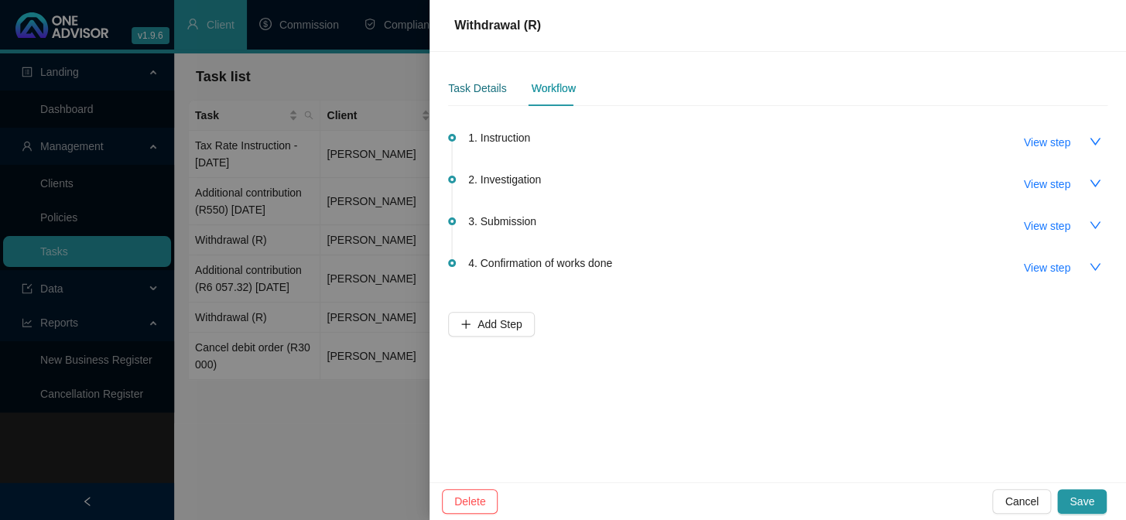
click at [460, 85] on div "Task Details" at bounding box center [477, 88] width 58 height 17
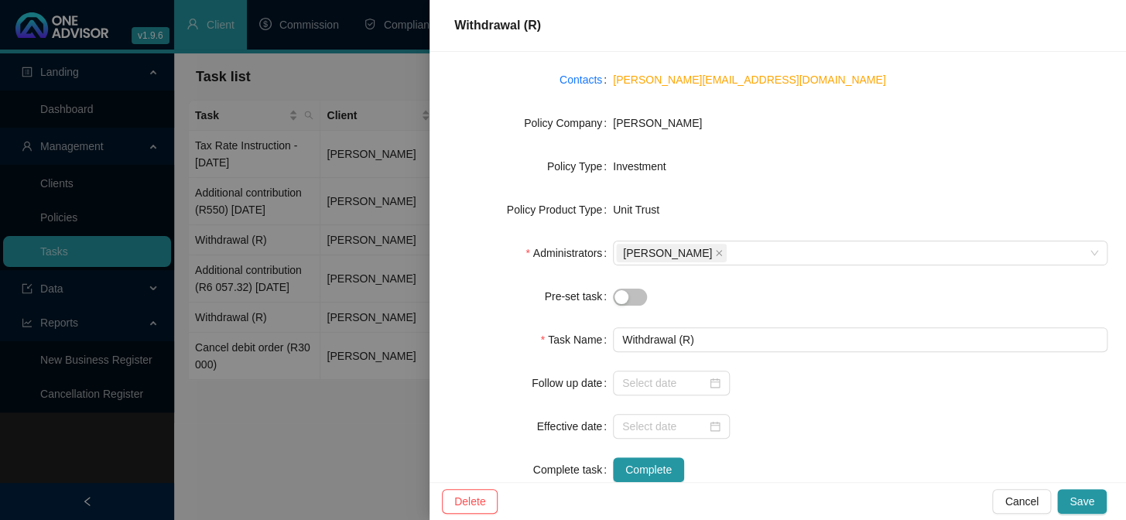
scroll to position [217, 0]
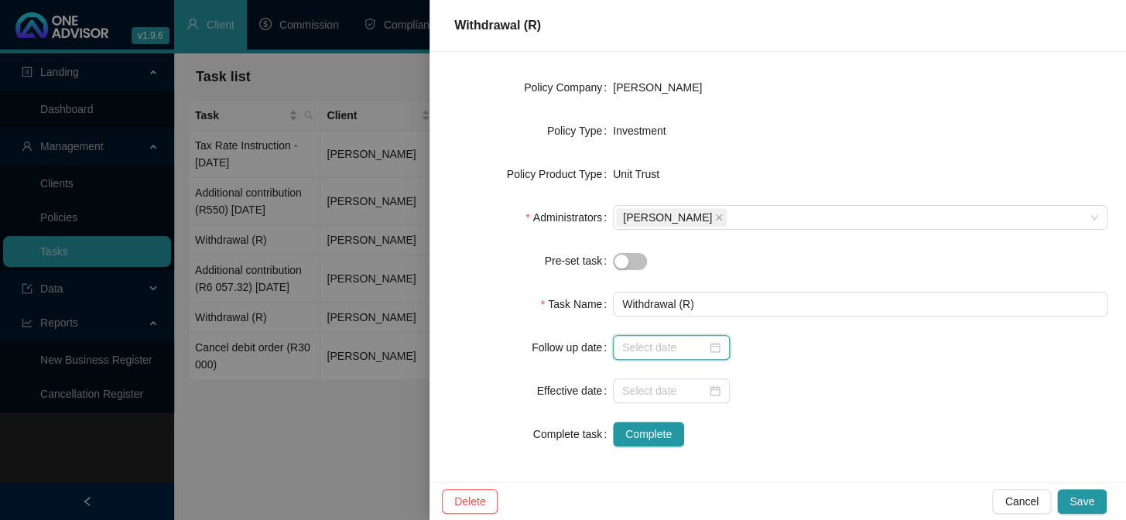
click at [636, 347] on input at bounding box center [664, 347] width 84 height 17
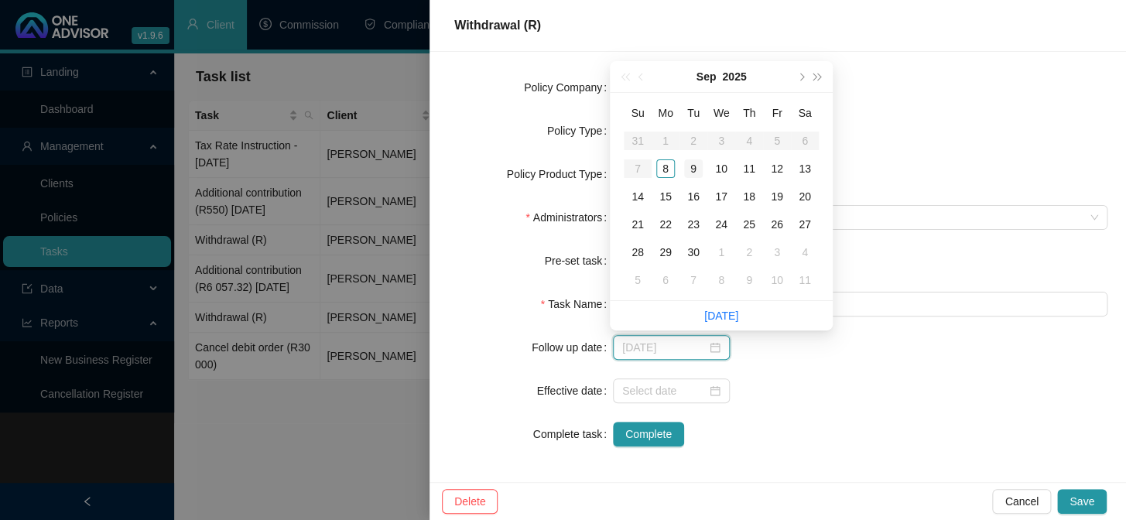
type input "[DATE]"
click at [691, 170] on div "9" at bounding box center [693, 168] width 19 height 19
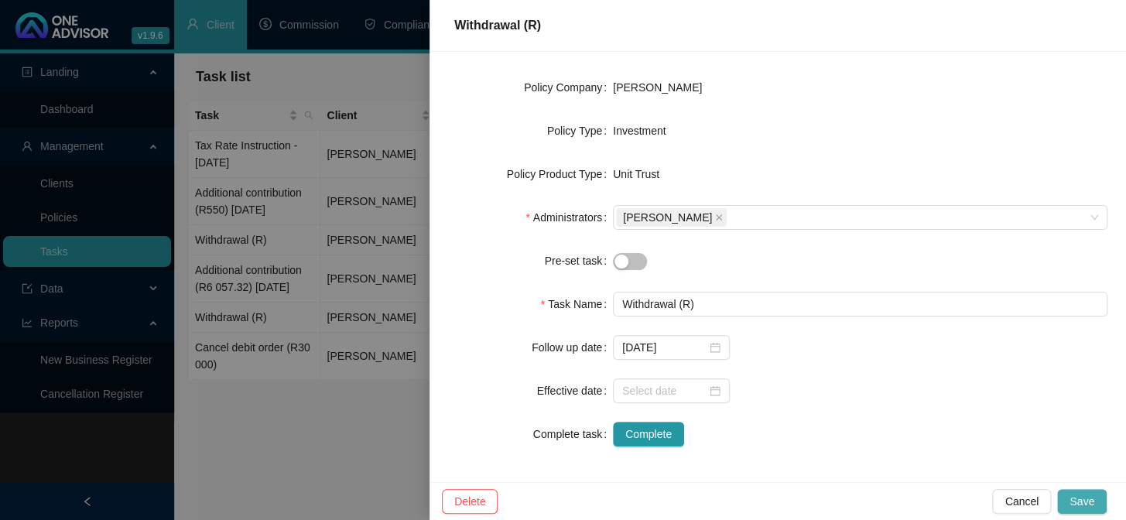
click at [1081, 495] on span "Save" at bounding box center [1082, 501] width 25 height 17
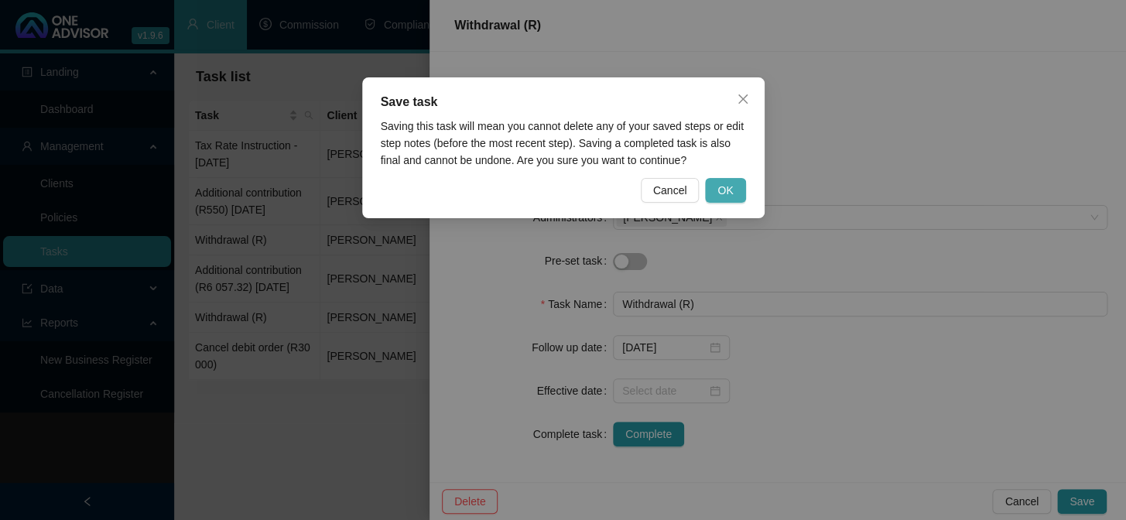
click at [732, 184] on span "OK" at bounding box center [725, 190] width 15 height 17
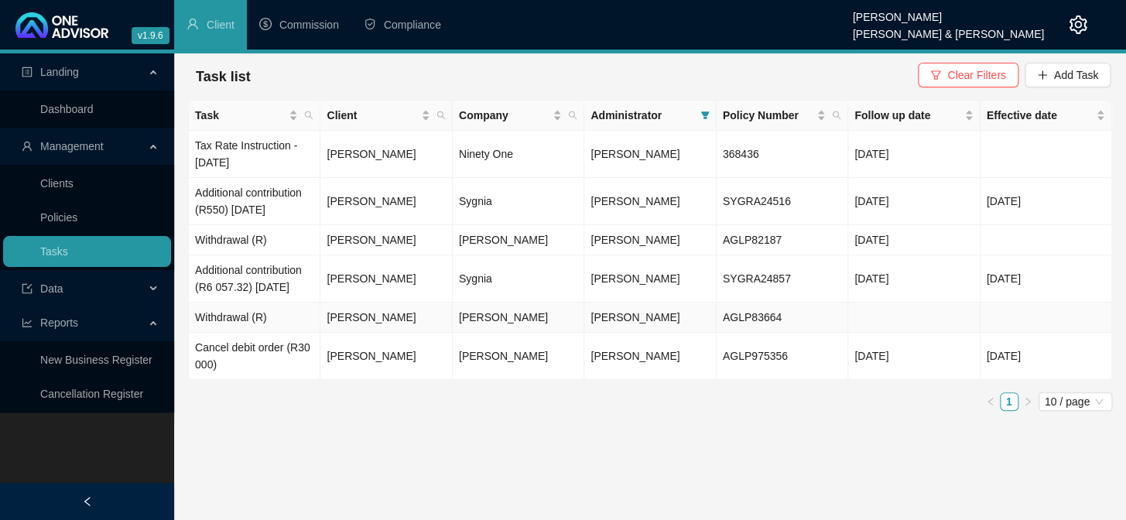
click at [274, 333] on td "Withdrawal (R)" at bounding box center [255, 318] width 132 height 30
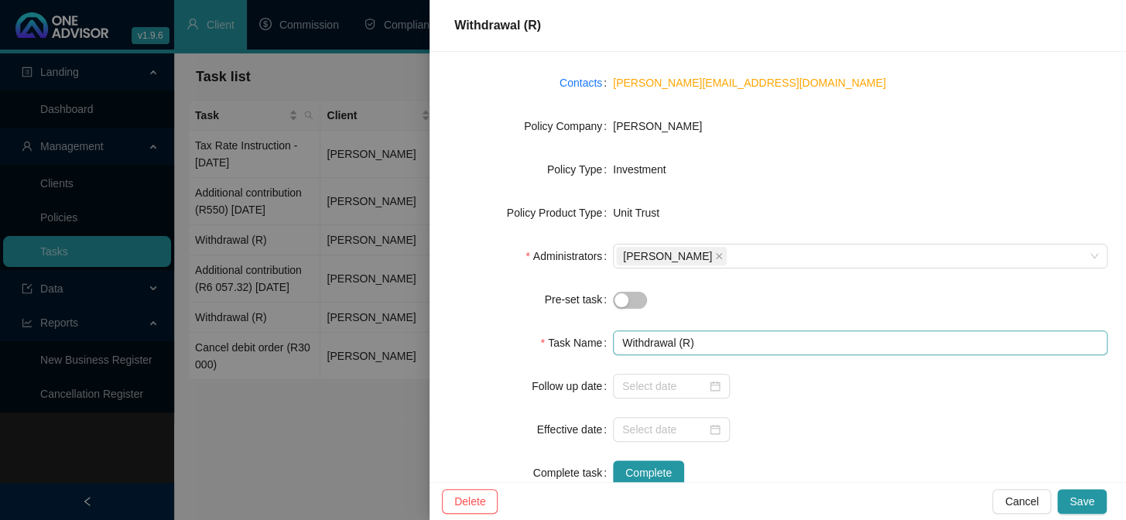
scroll to position [211, 0]
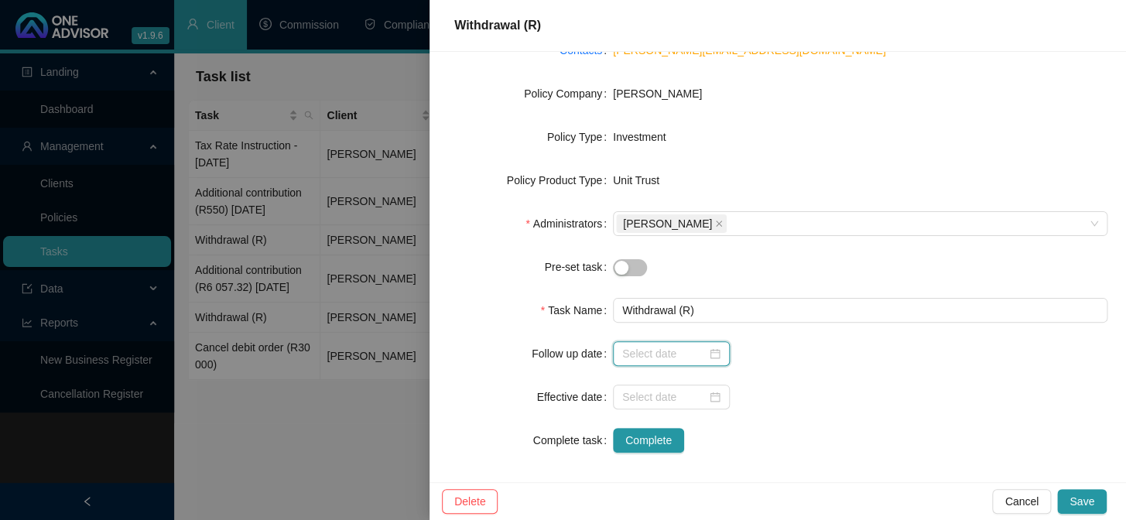
click at [636, 355] on input at bounding box center [664, 353] width 84 height 17
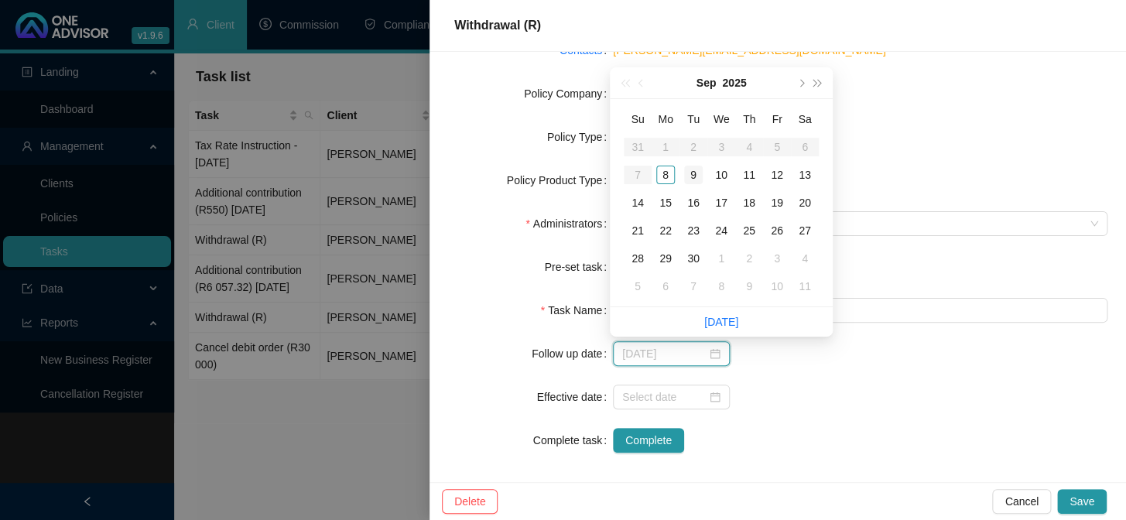
type input "[DATE]"
click at [688, 175] on div "9" at bounding box center [693, 175] width 19 height 19
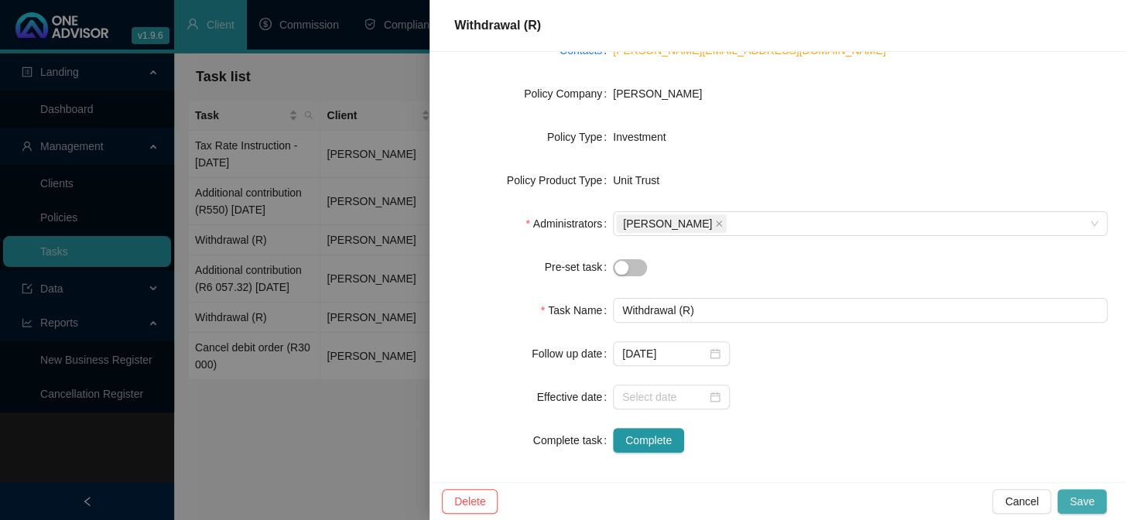
click at [1084, 495] on span "Save" at bounding box center [1082, 501] width 25 height 17
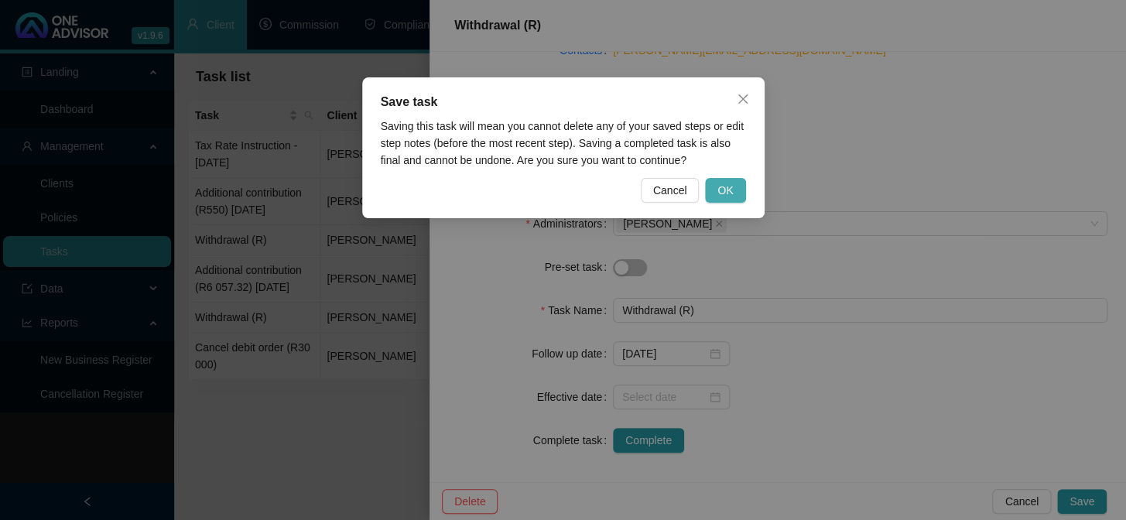
click at [721, 180] on button "OK" at bounding box center [725, 190] width 40 height 25
